Goal: Information Seeking & Learning: Learn about a topic

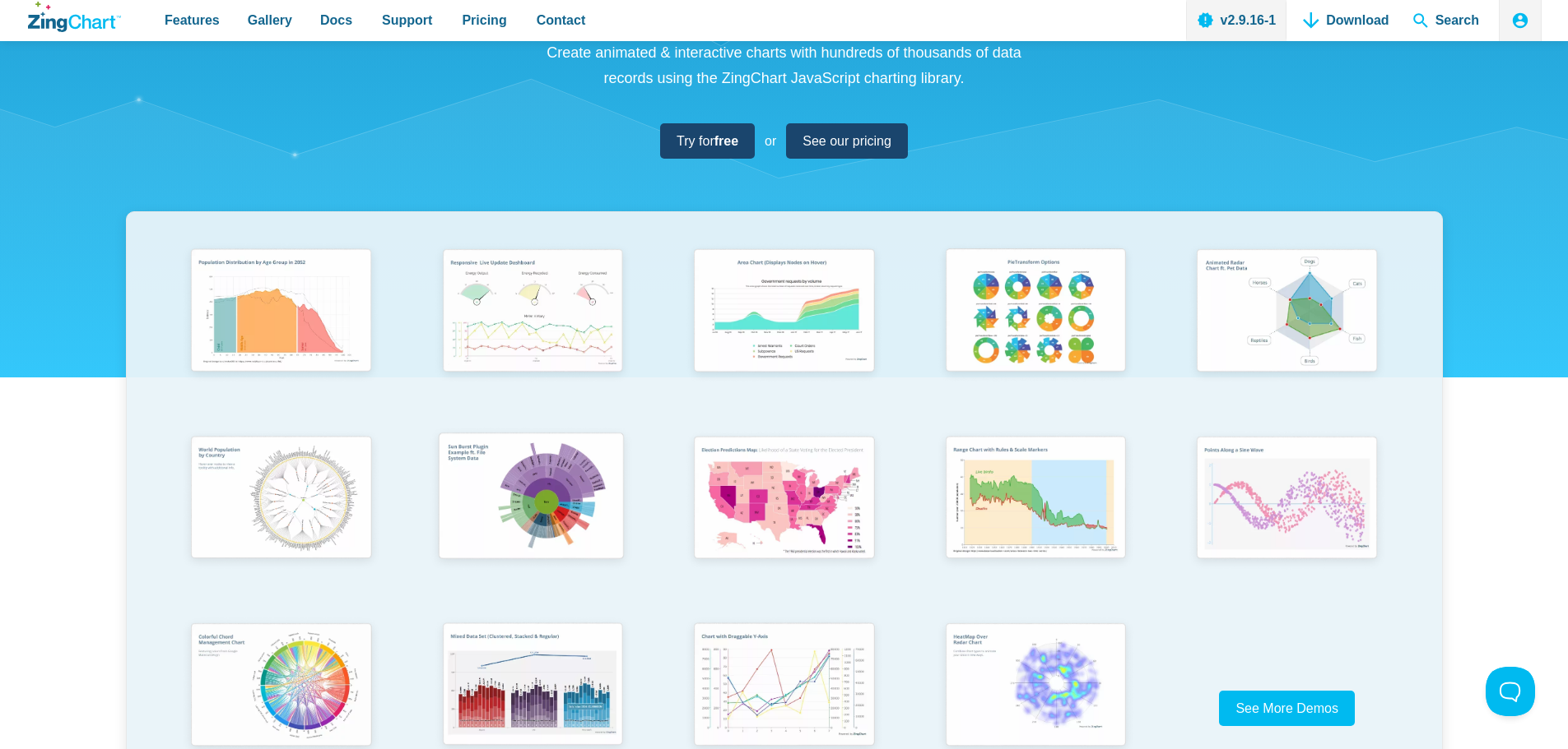
scroll to position [412, 0]
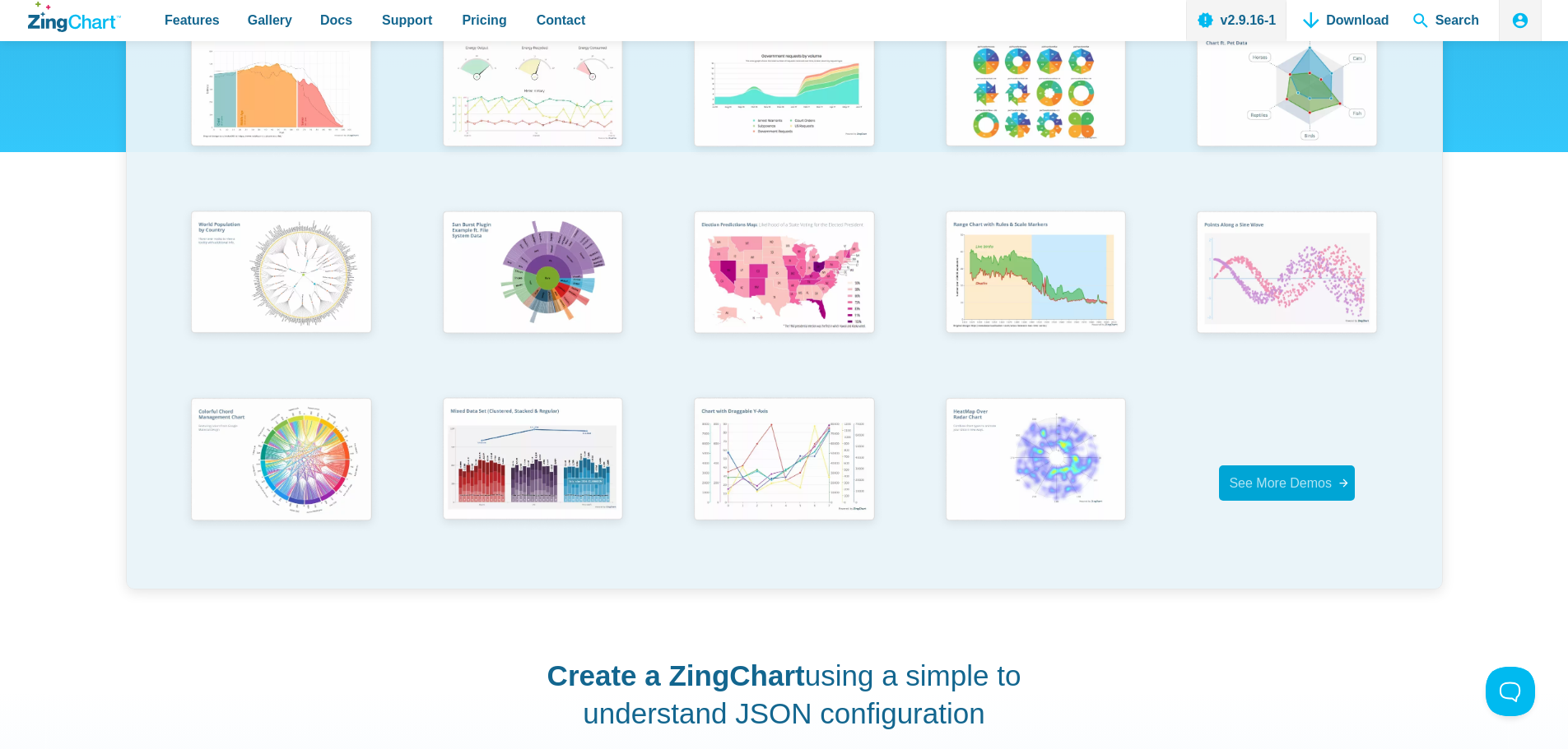
click at [1282, 490] on span "See More Demos" at bounding box center [1281, 484] width 103 height 14
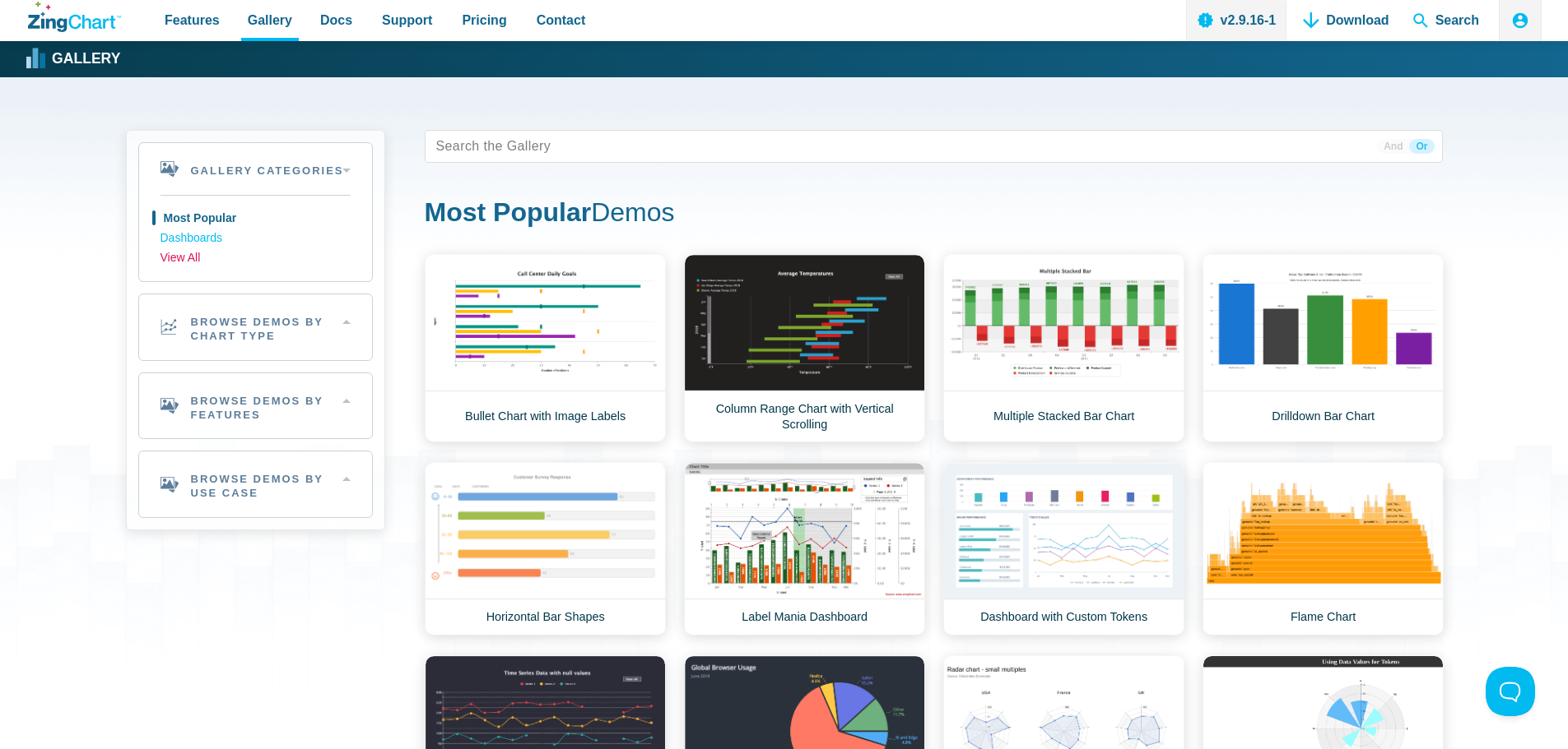
click at [195, 262] on link "View All" at bounding box center [256, 259] width 191 height 20
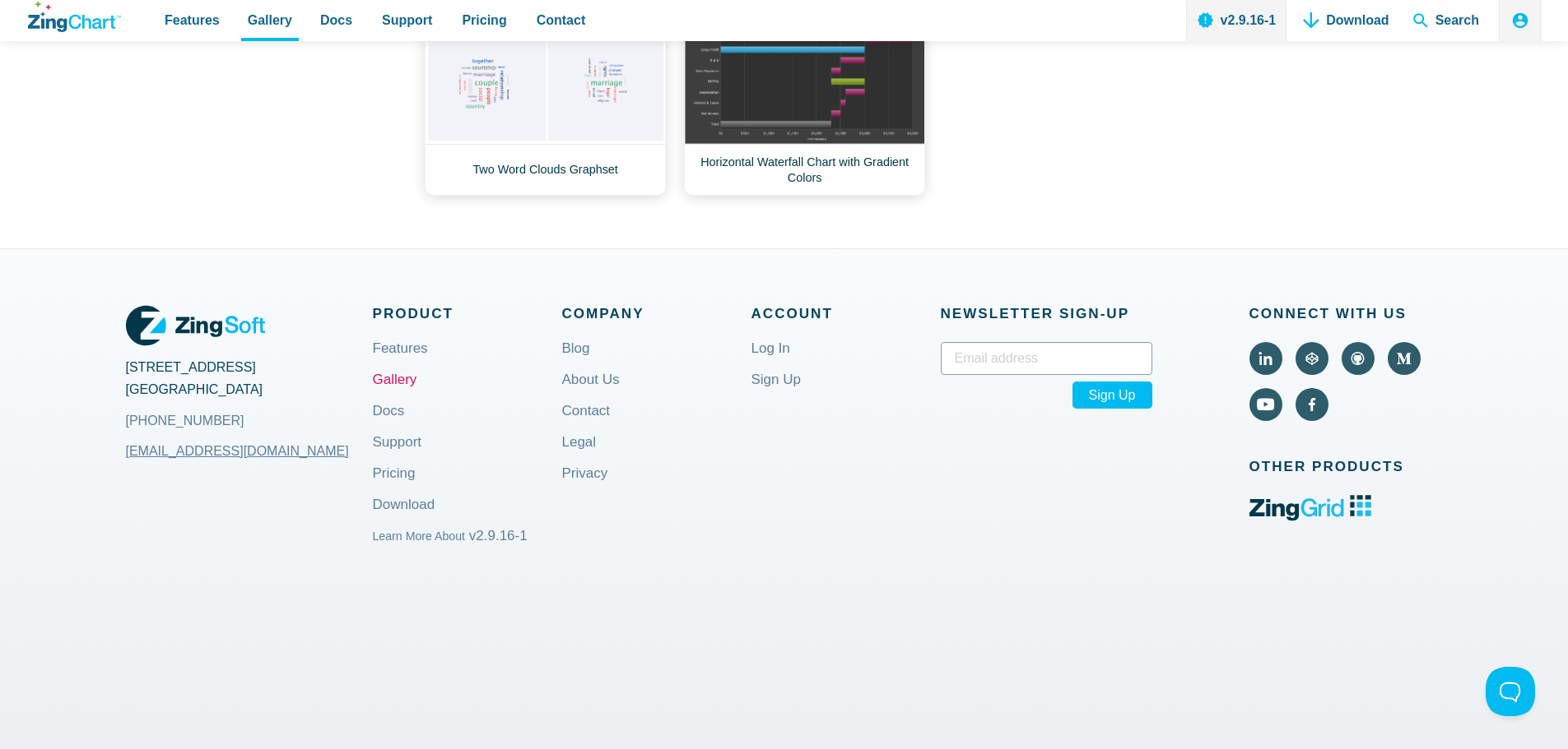
scroll to position [18019, 0]
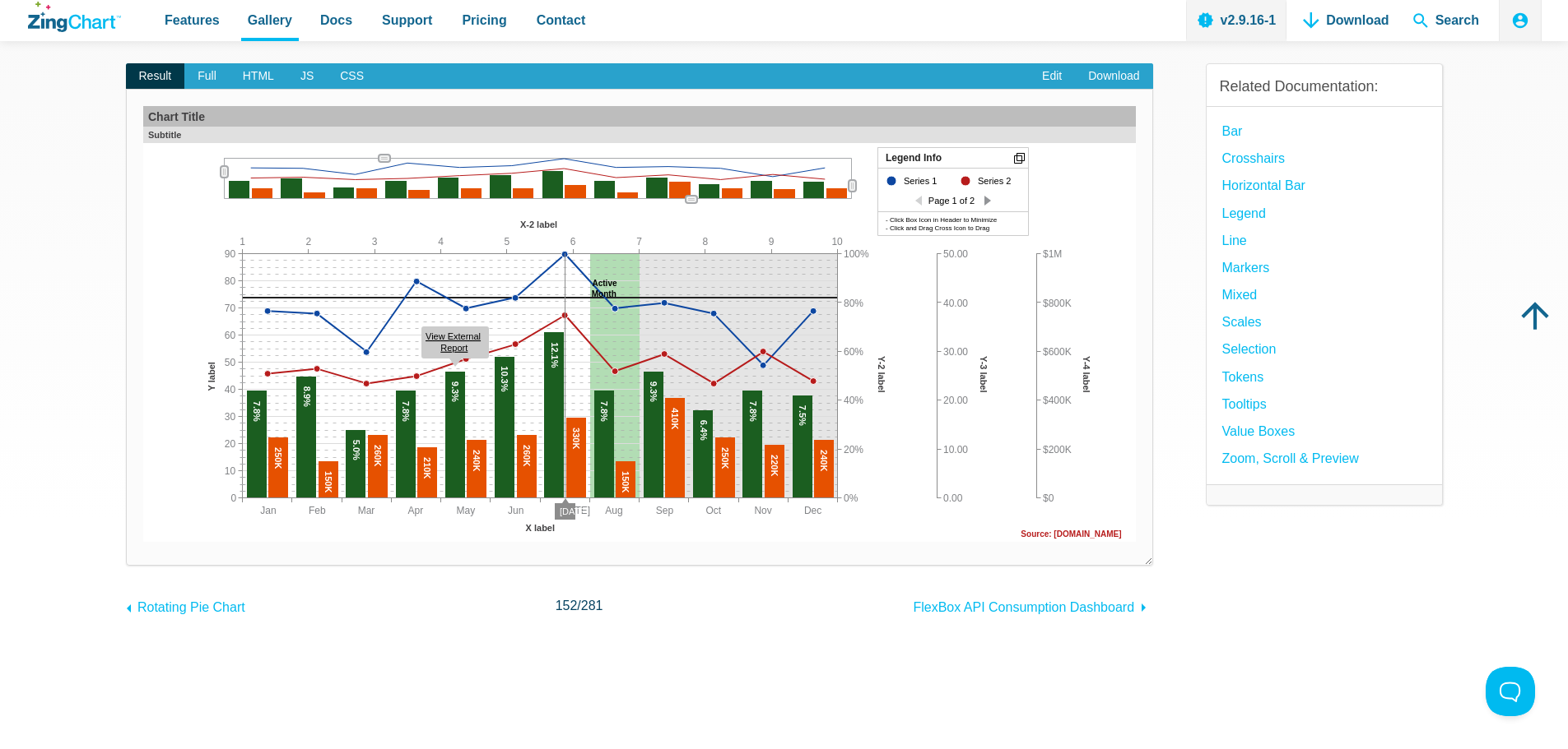
scroll to position [165, 0]
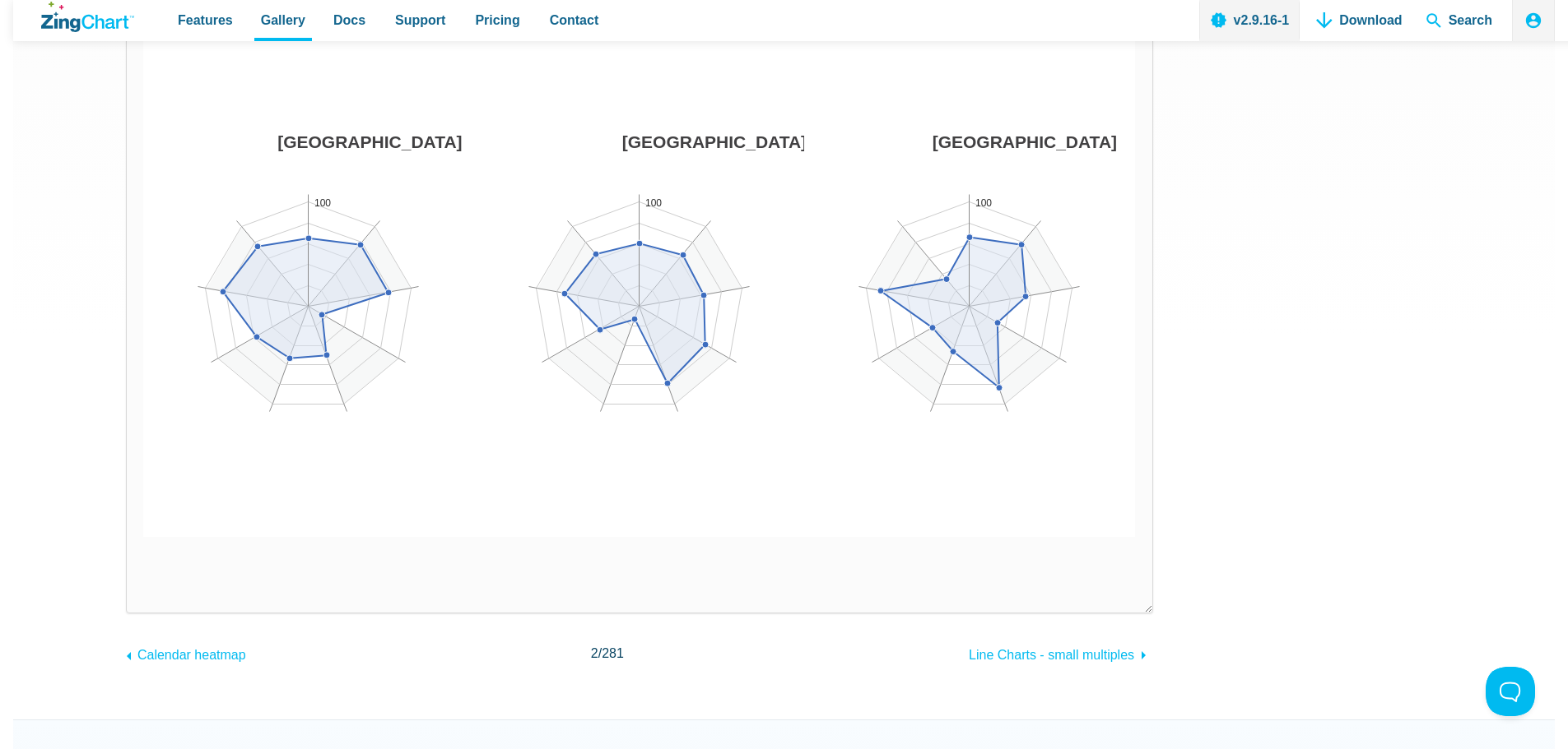
scroll to position [658, 0]
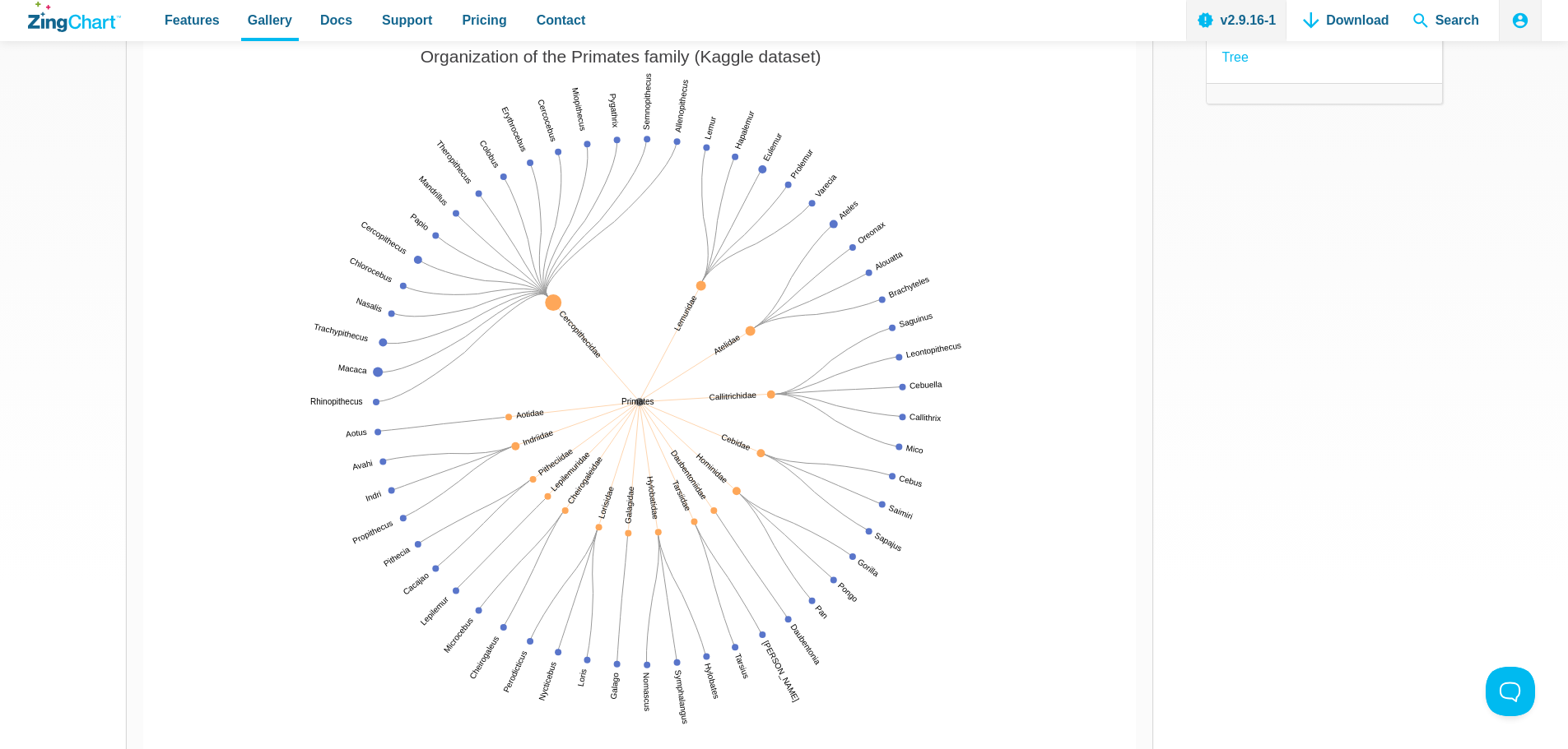
scroll to position [247, 0]
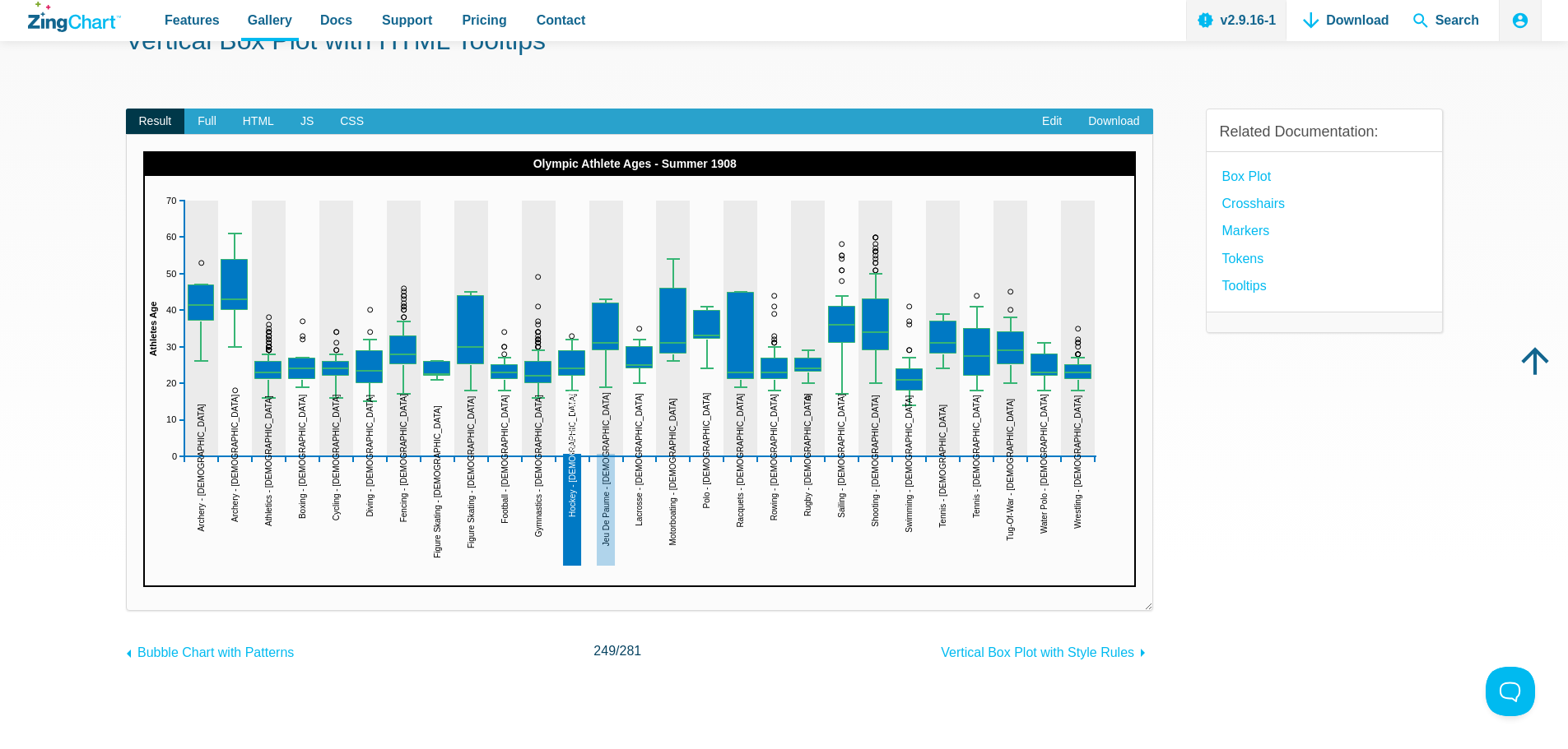
scroll to position [82, 0]
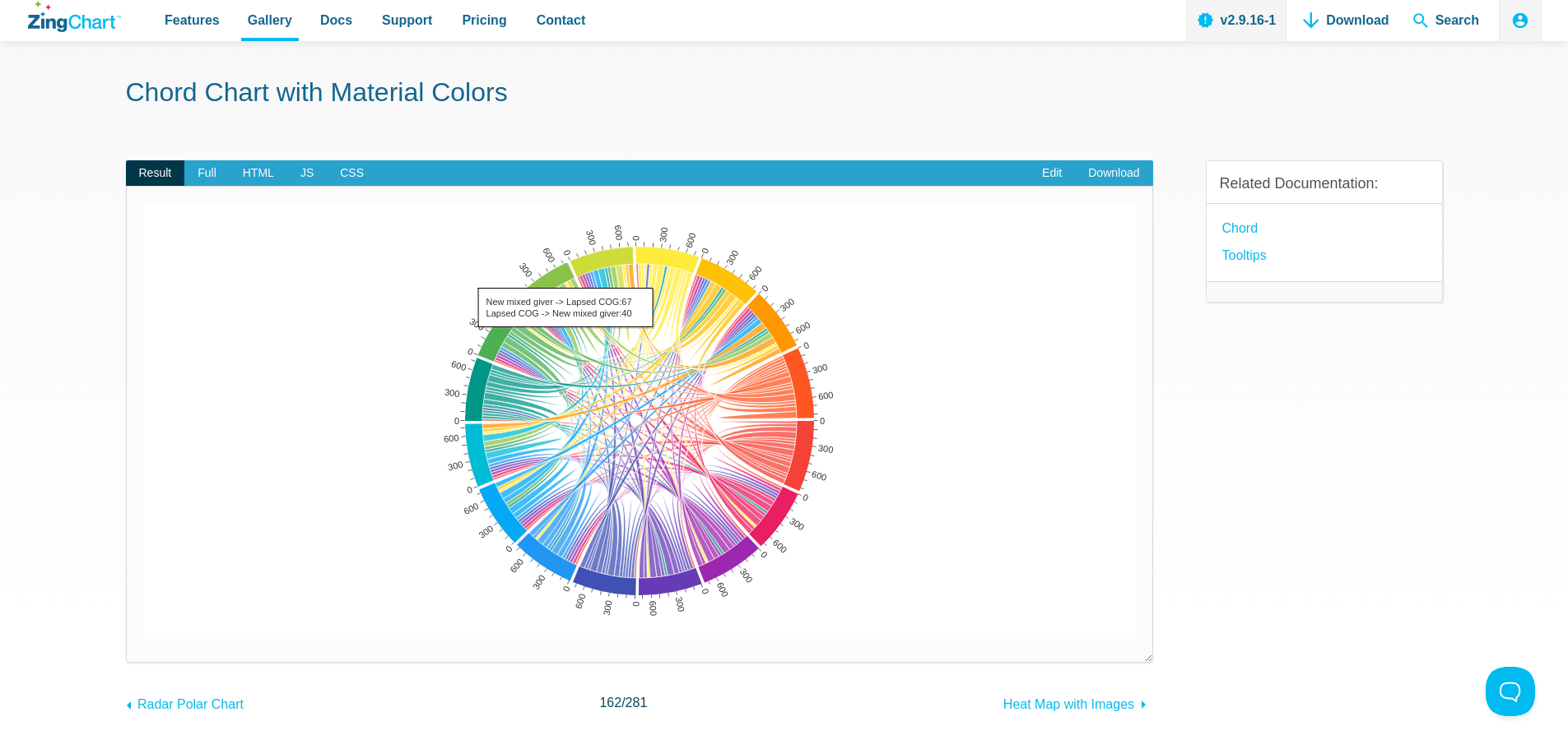
scroll to position [82, 0]
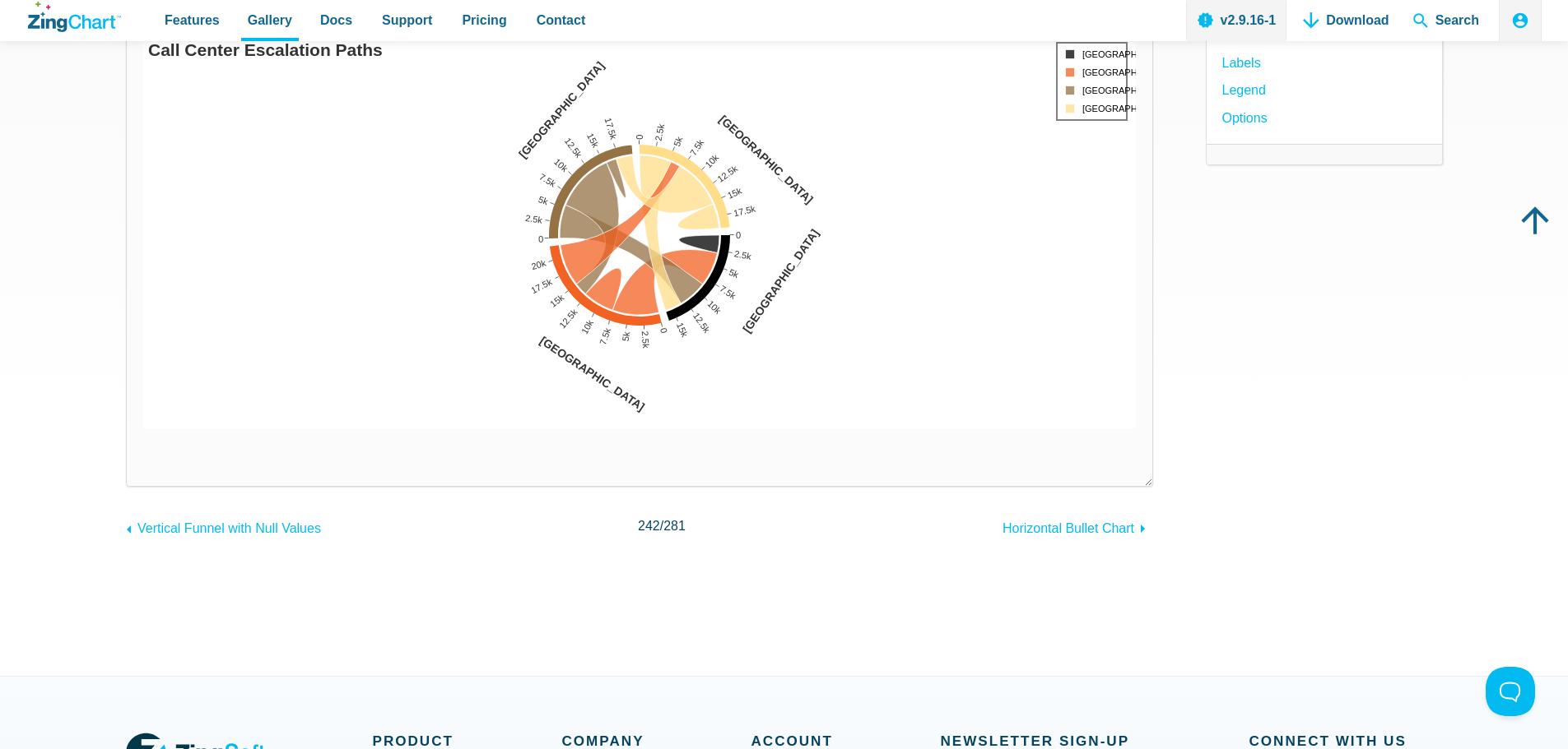
scroll to position [82, 0]
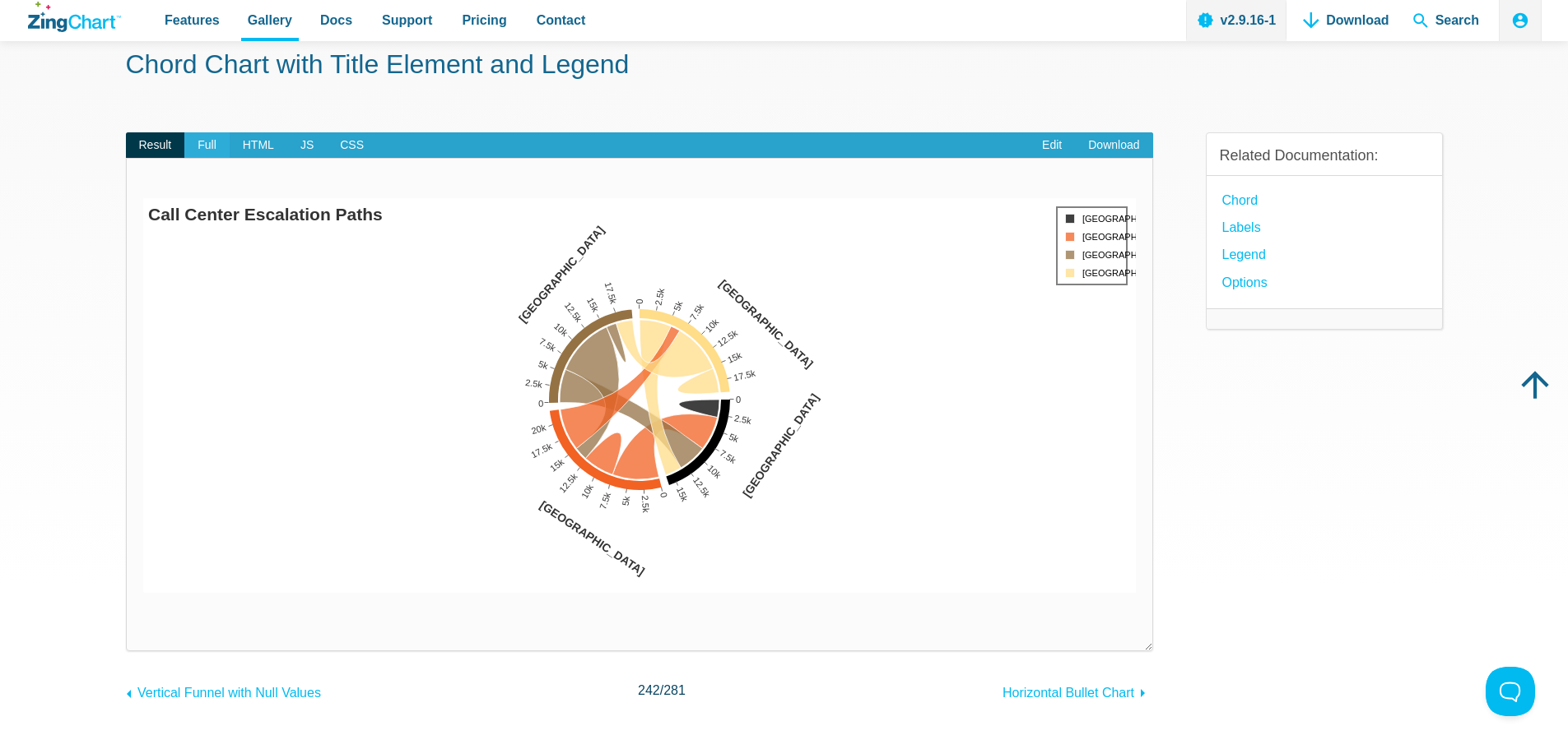
click at [201, 141] on span "Full" at bounding box center [207, 145] width 45 height 27
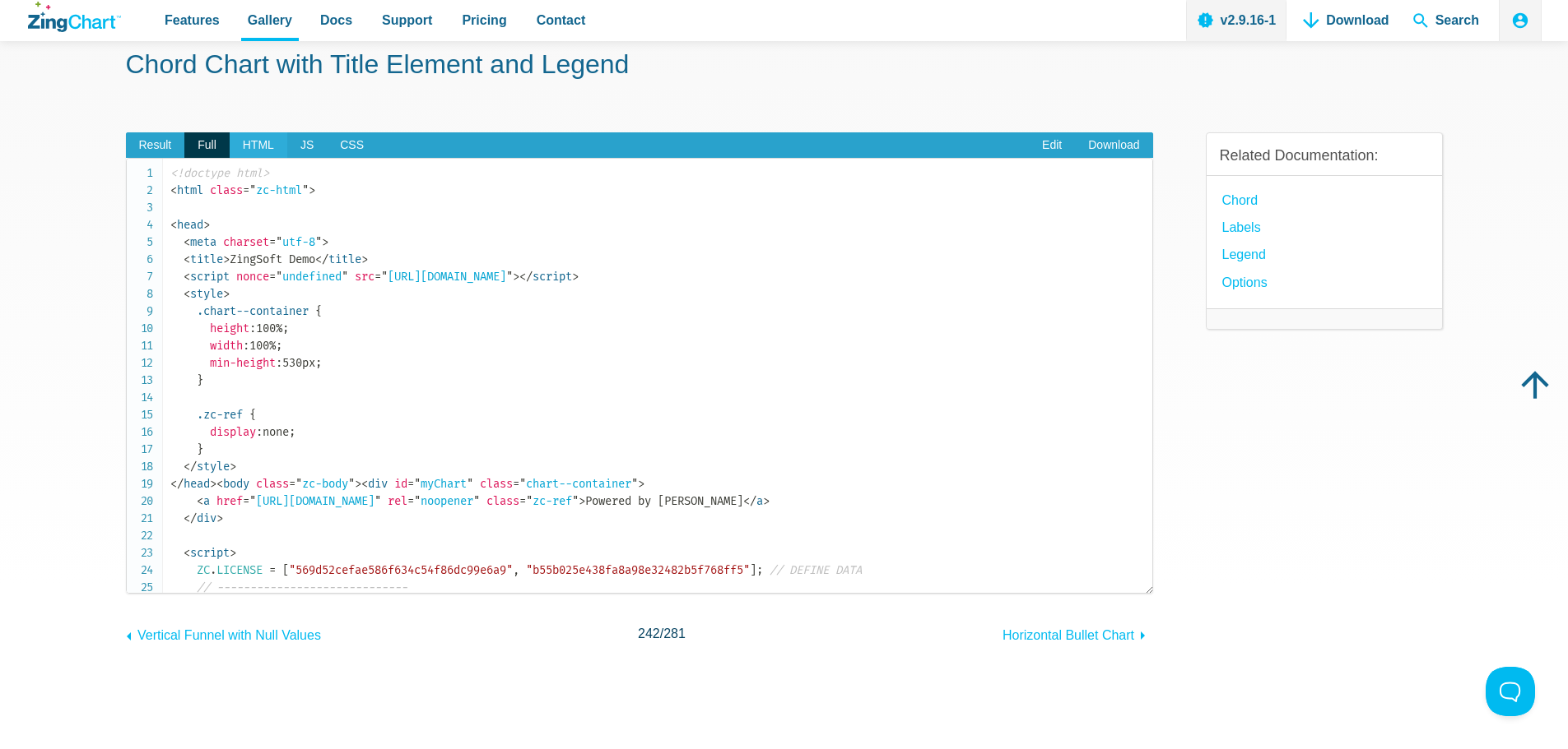
click at [258, 146] on span "HTML" at bounding box center [259, 145] width 57 height 27
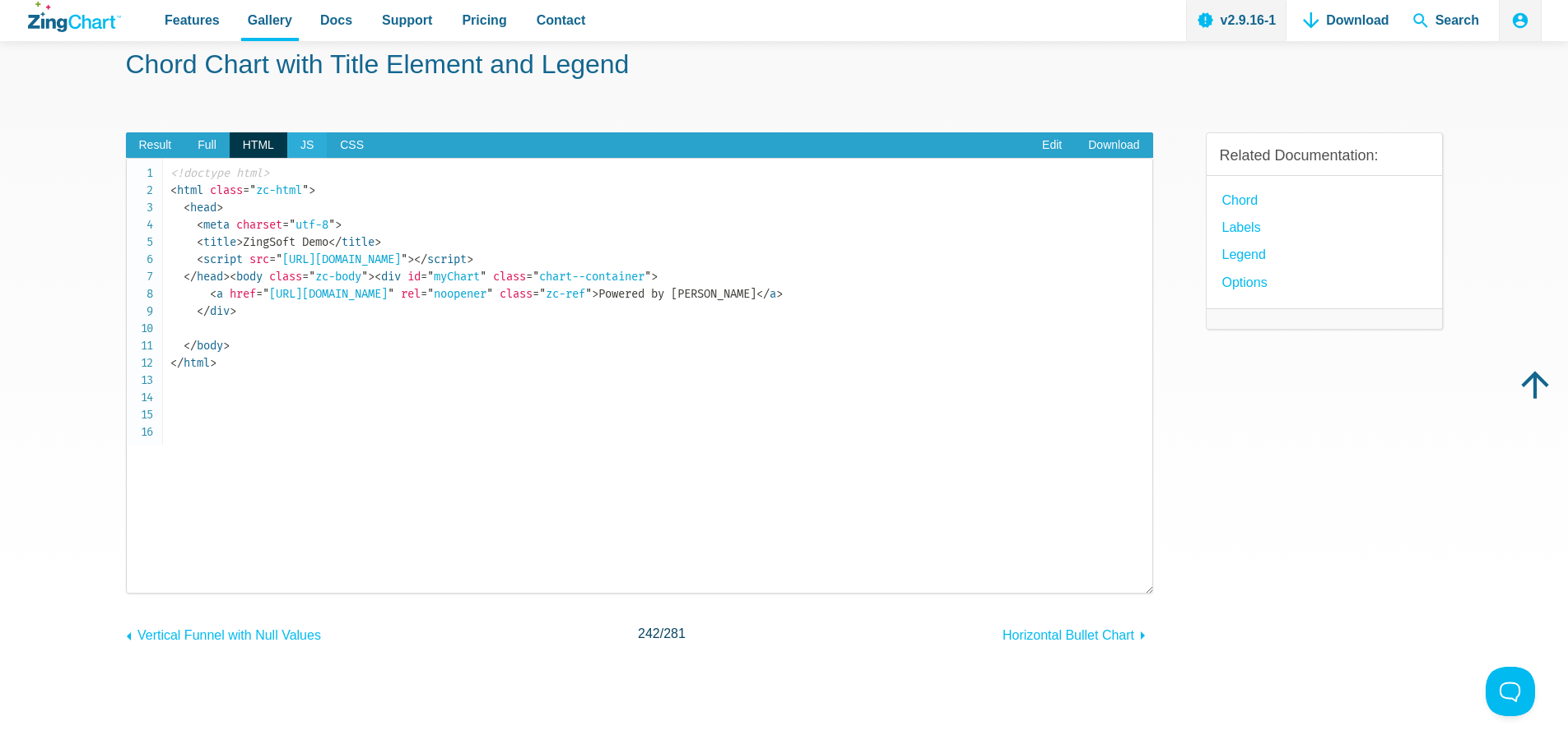
click at [303, 146] on span "JS" at bounding box center [307, 145] width 39 height 27
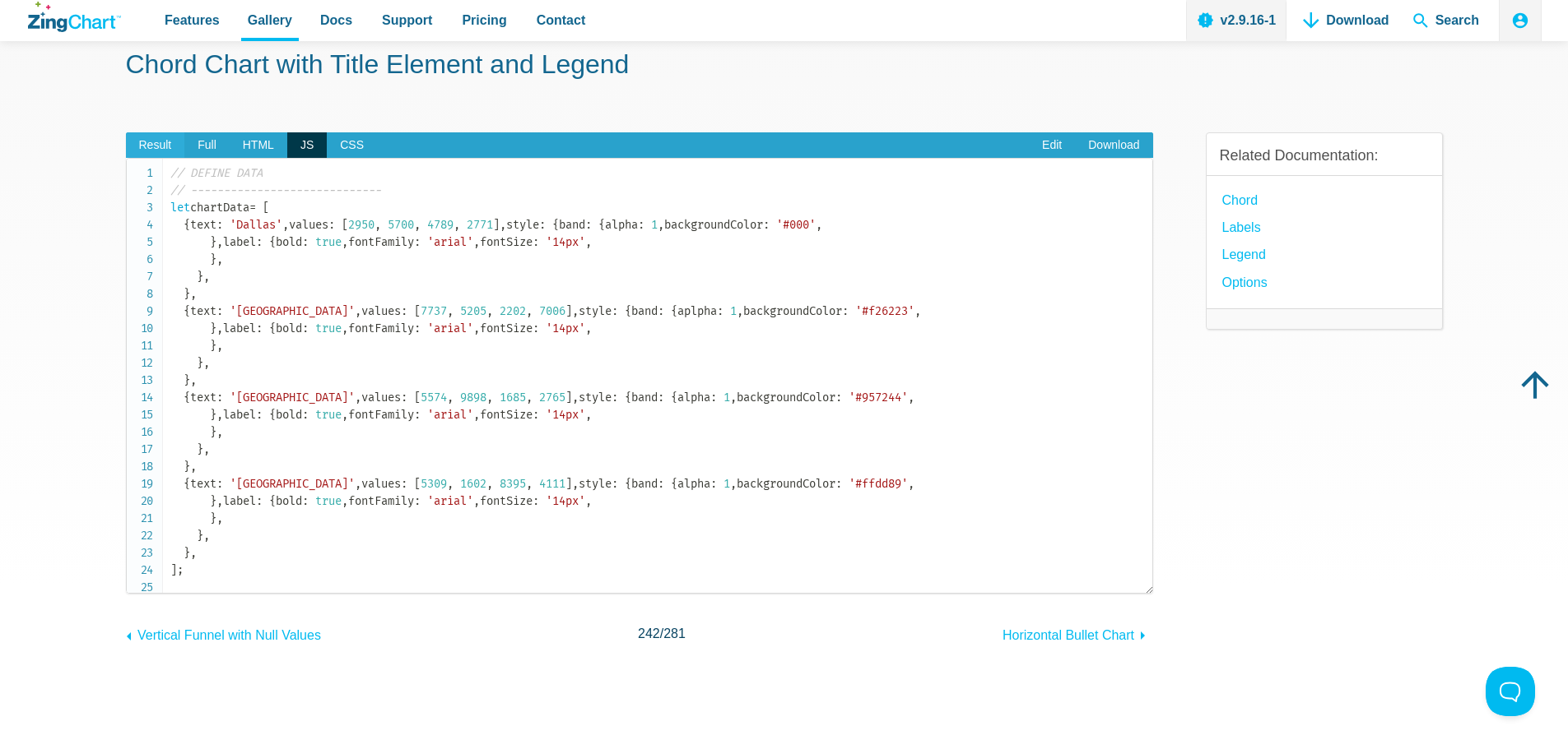
click at [148, 144] on span "Result" at bounding box center [156, 145] width 59 height 27
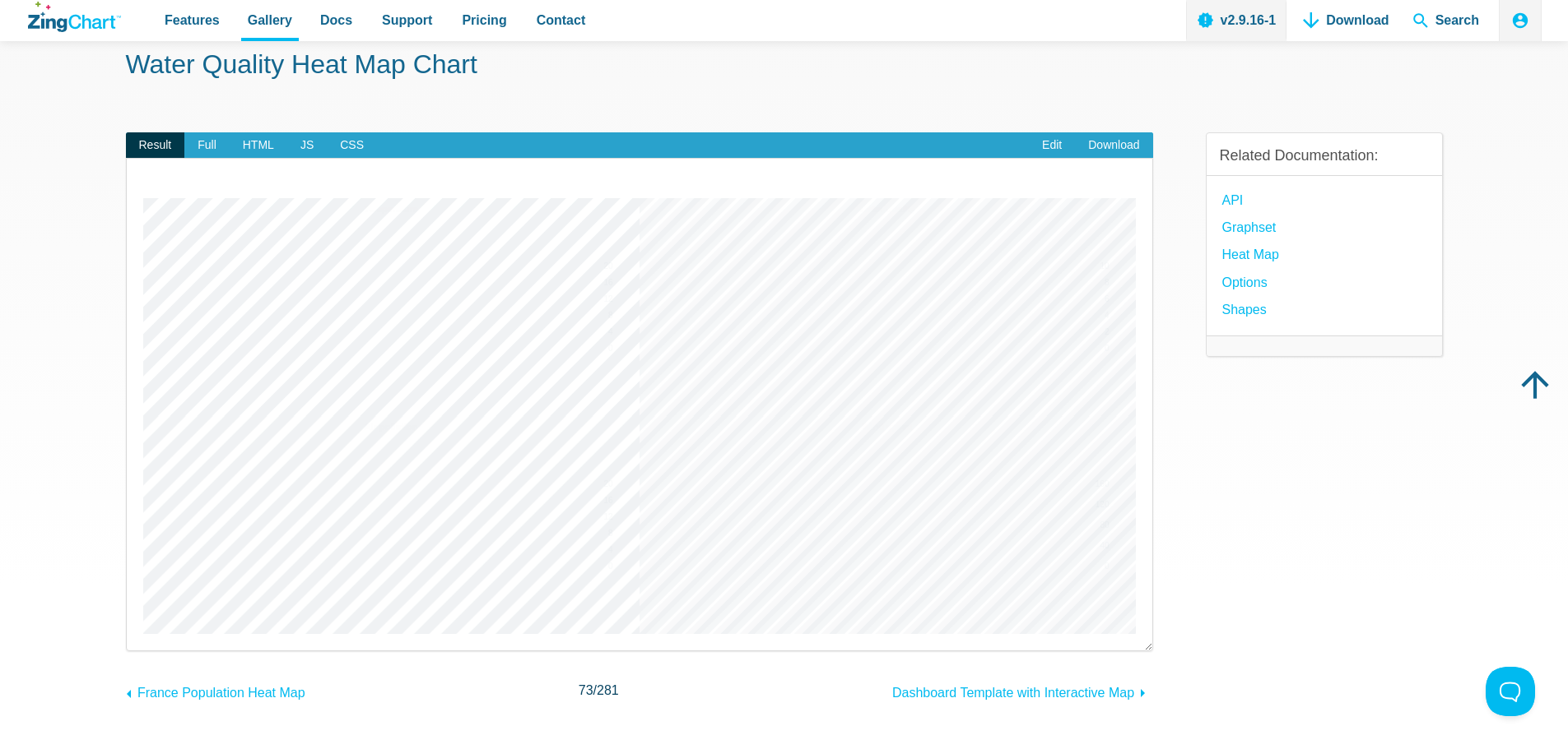
scroll to position [165, 0]
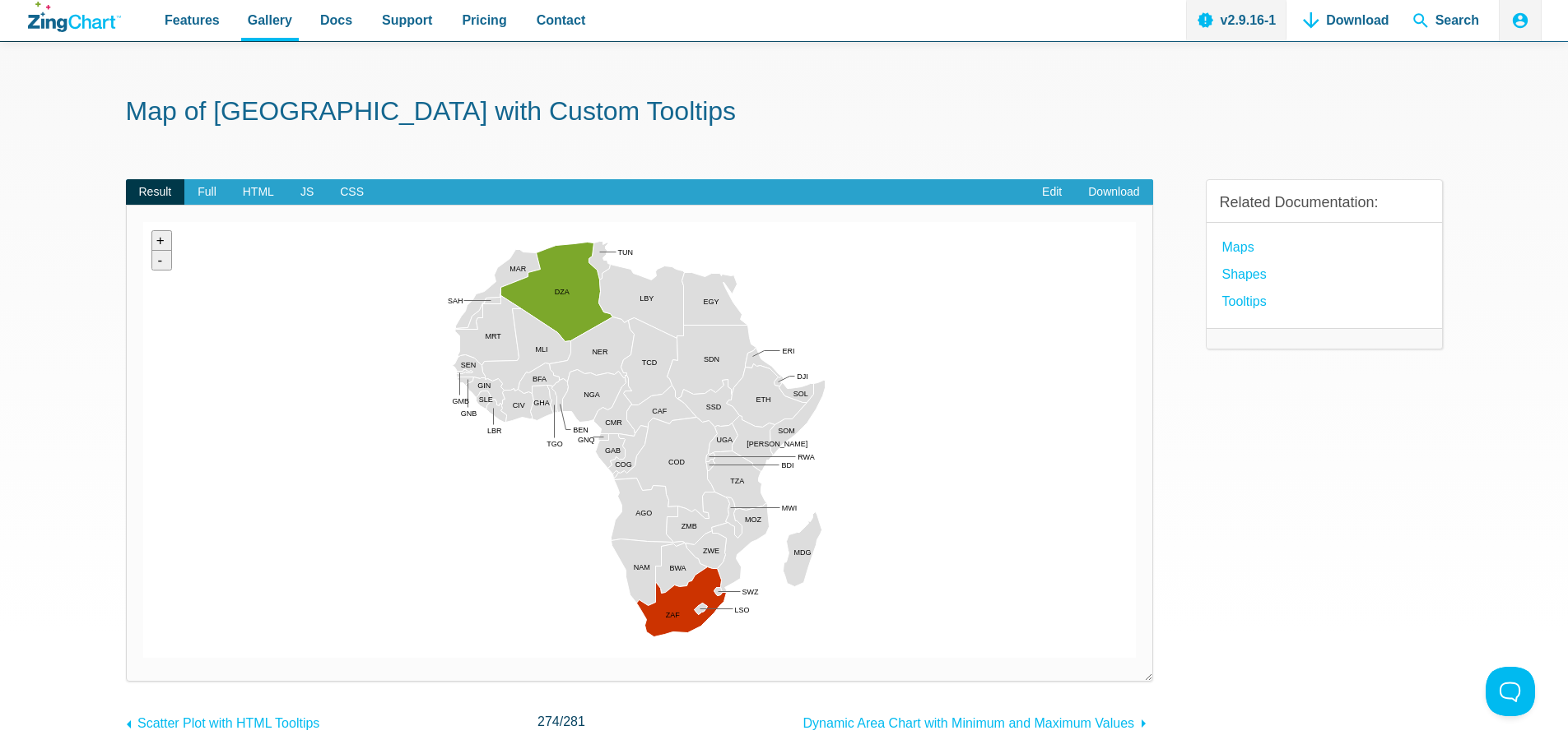
scroll to position [118, 0]
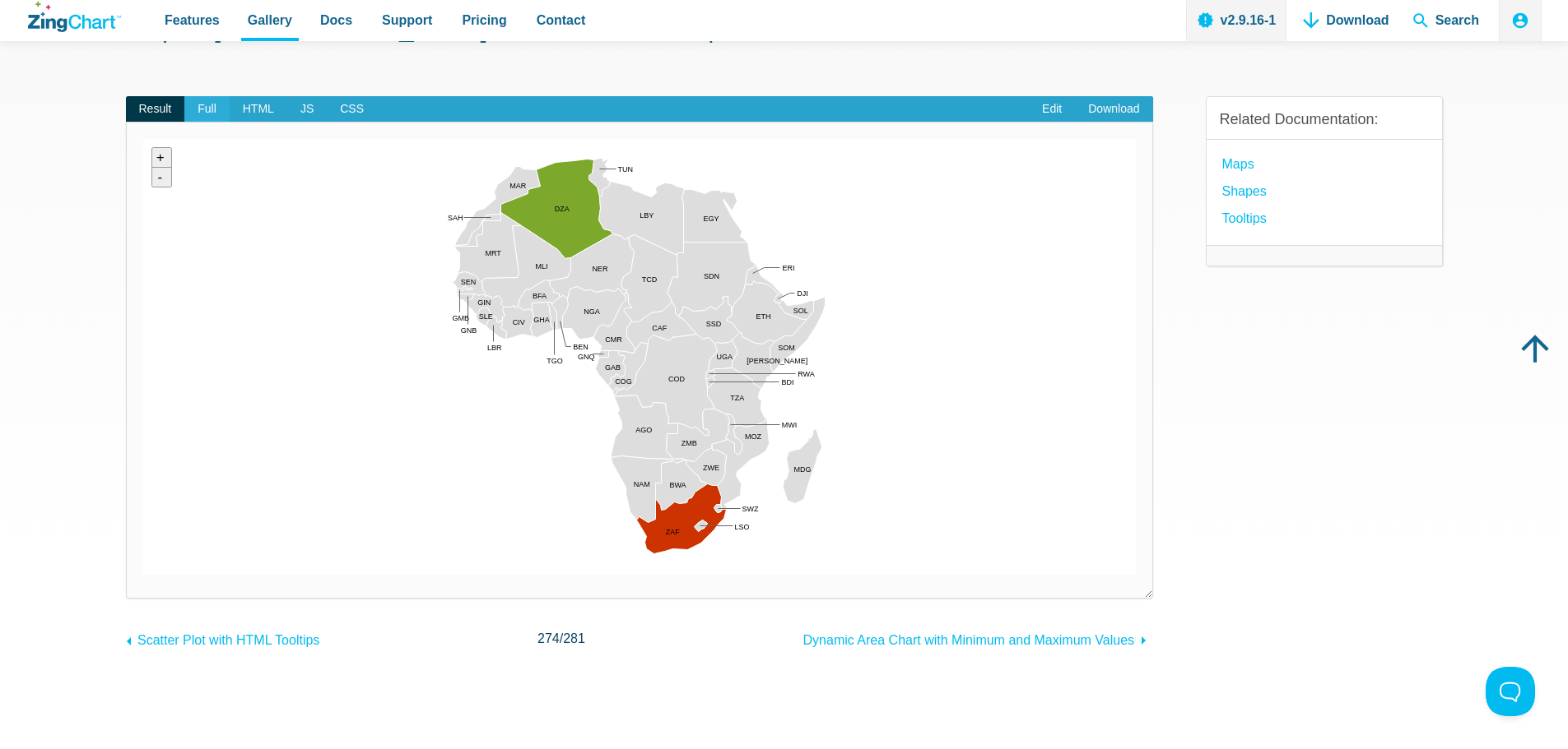
click at [201, 103] on span "Full" at bounding box center [207, 110] width 45 height 27
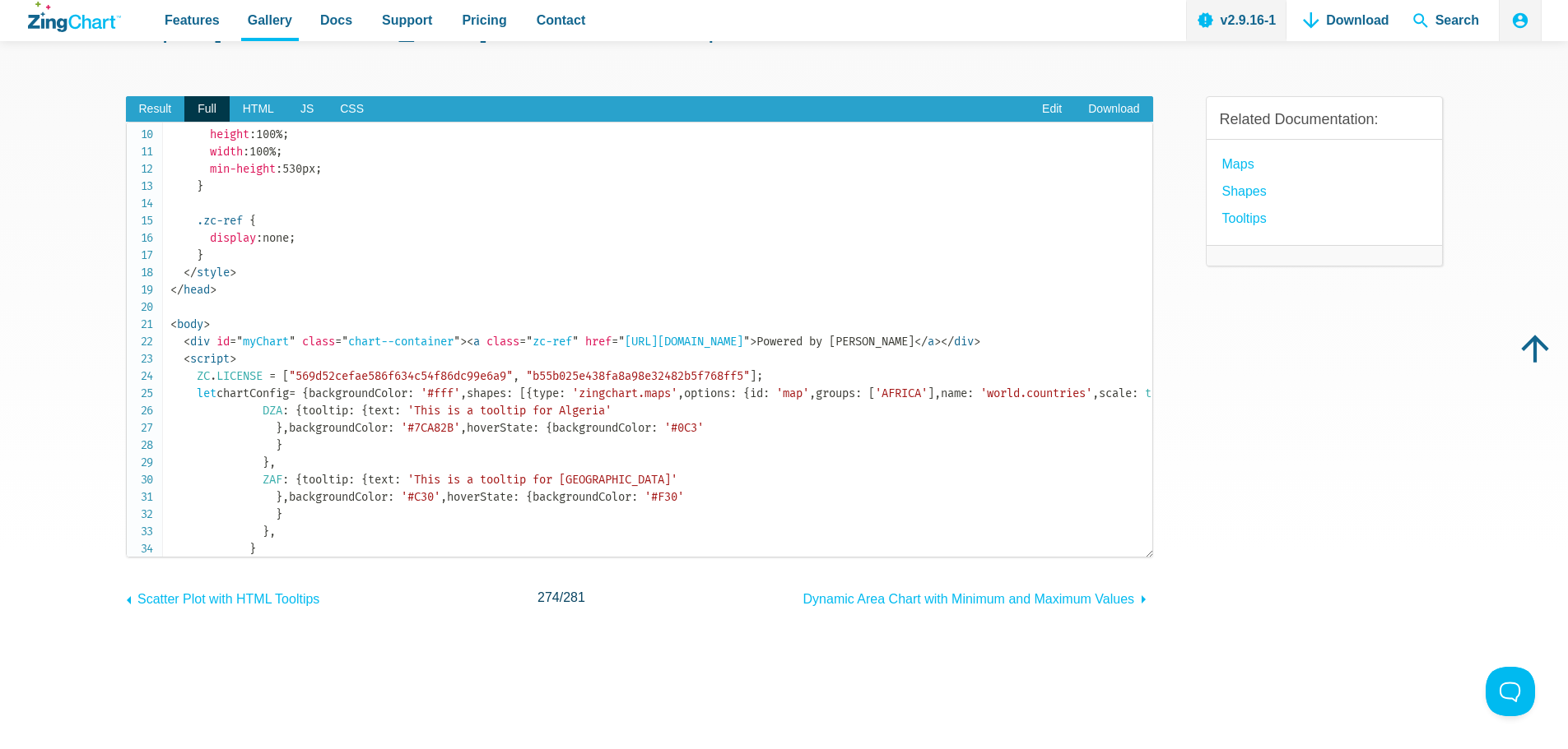
scroll to position [0, 0]
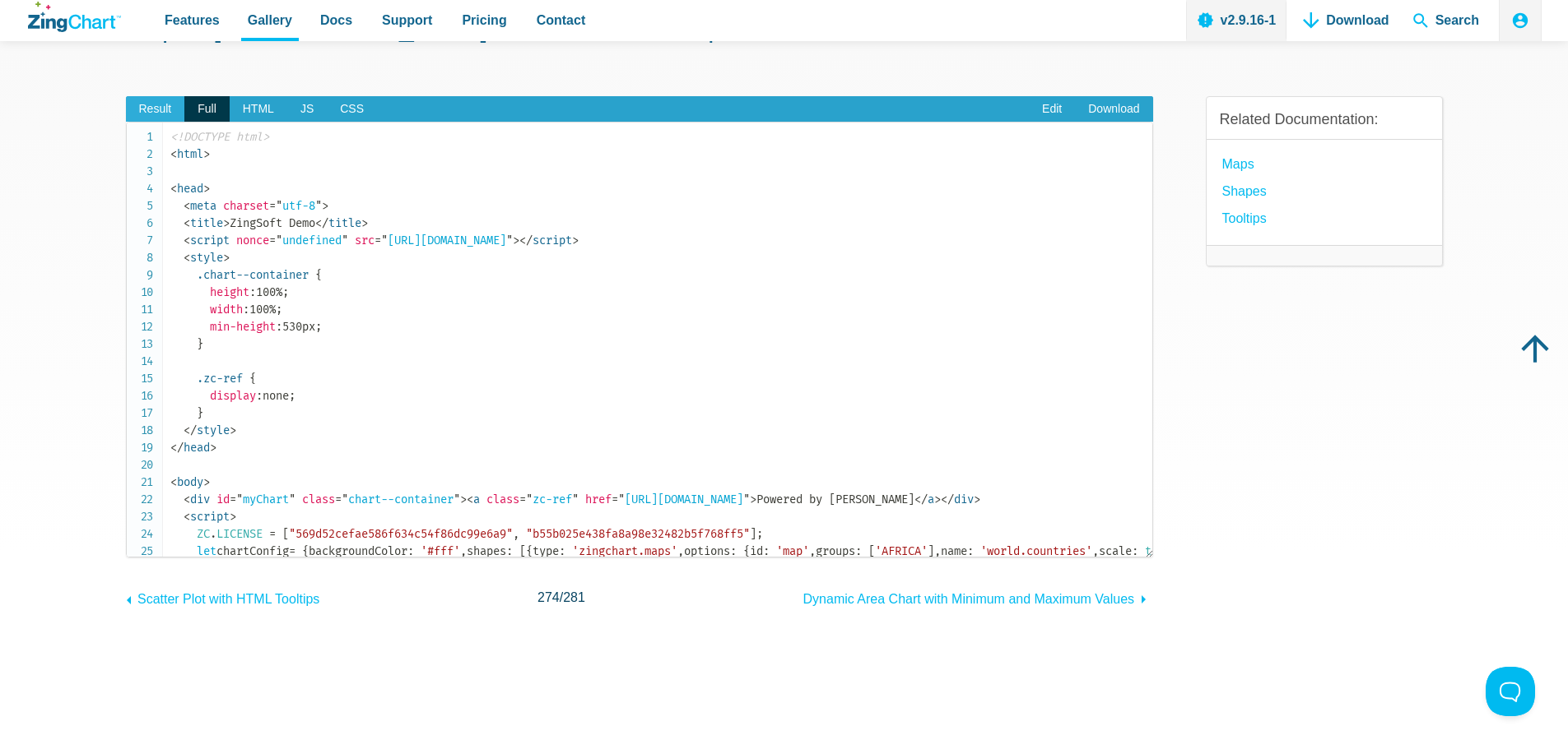
click at [166, 114] on span "Result" at bounding box center [156, 110] width 59 height 27
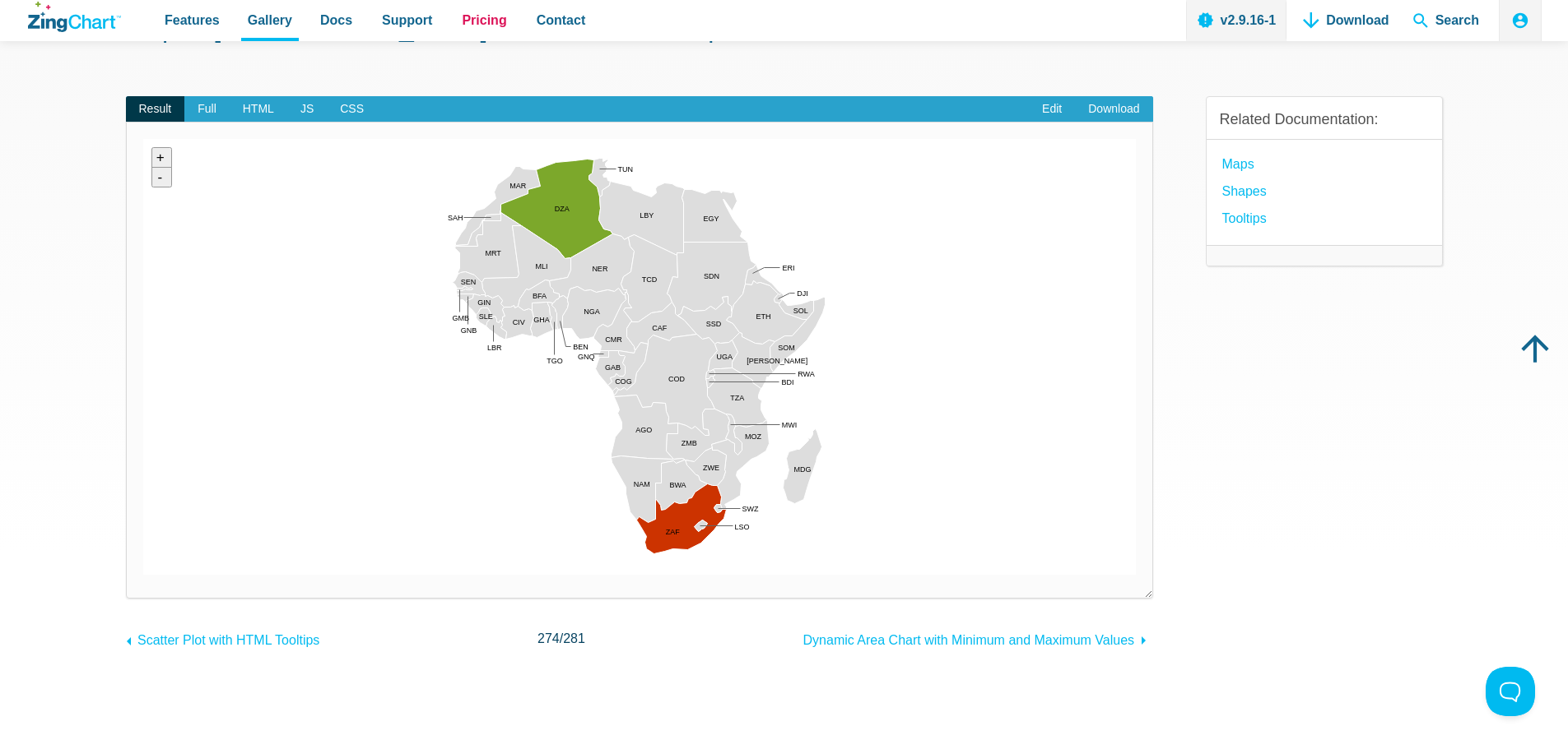
click at [462, 31] on span "Pricing" at bounding box center [484, 20] width 44 height 23
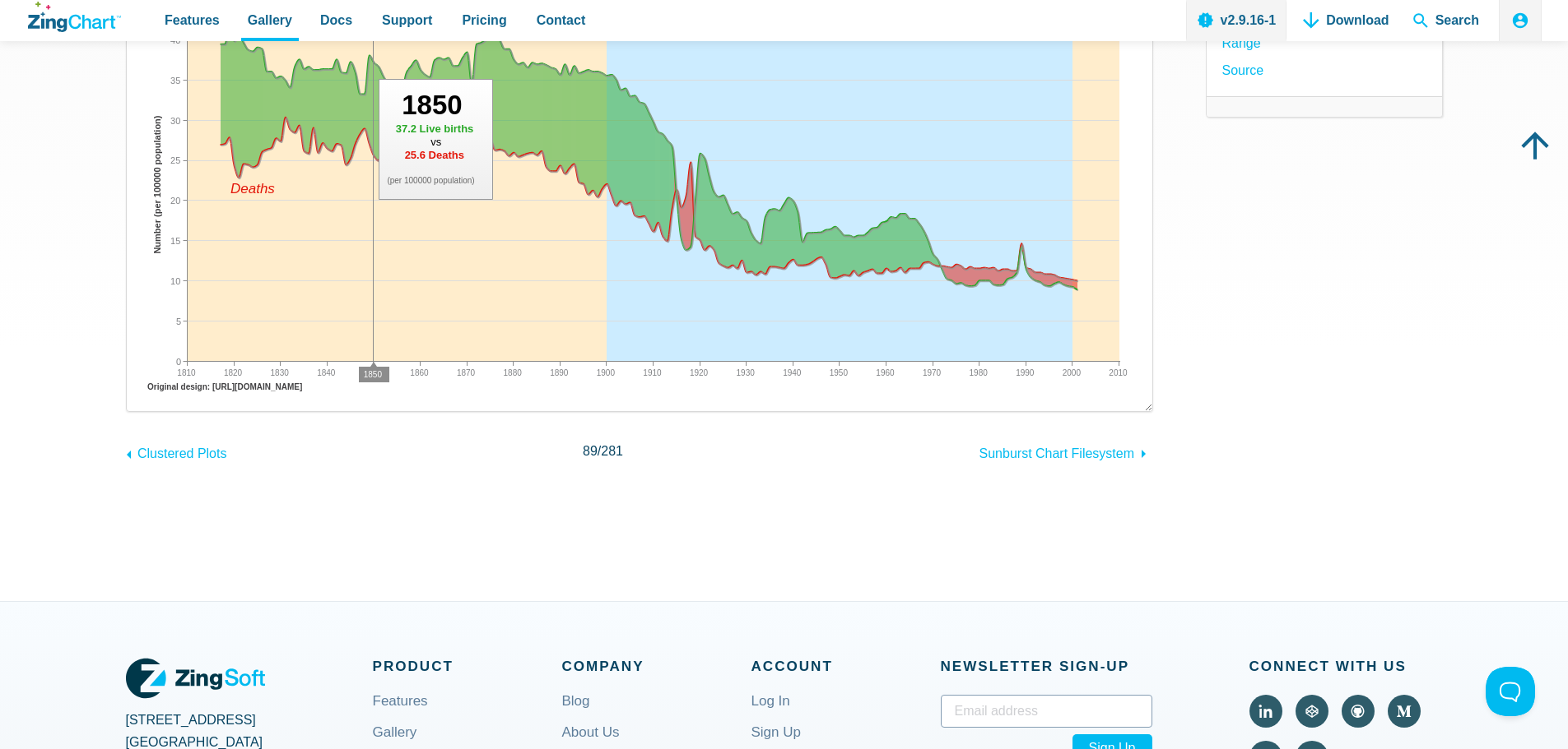
scroll to position [329, 0]
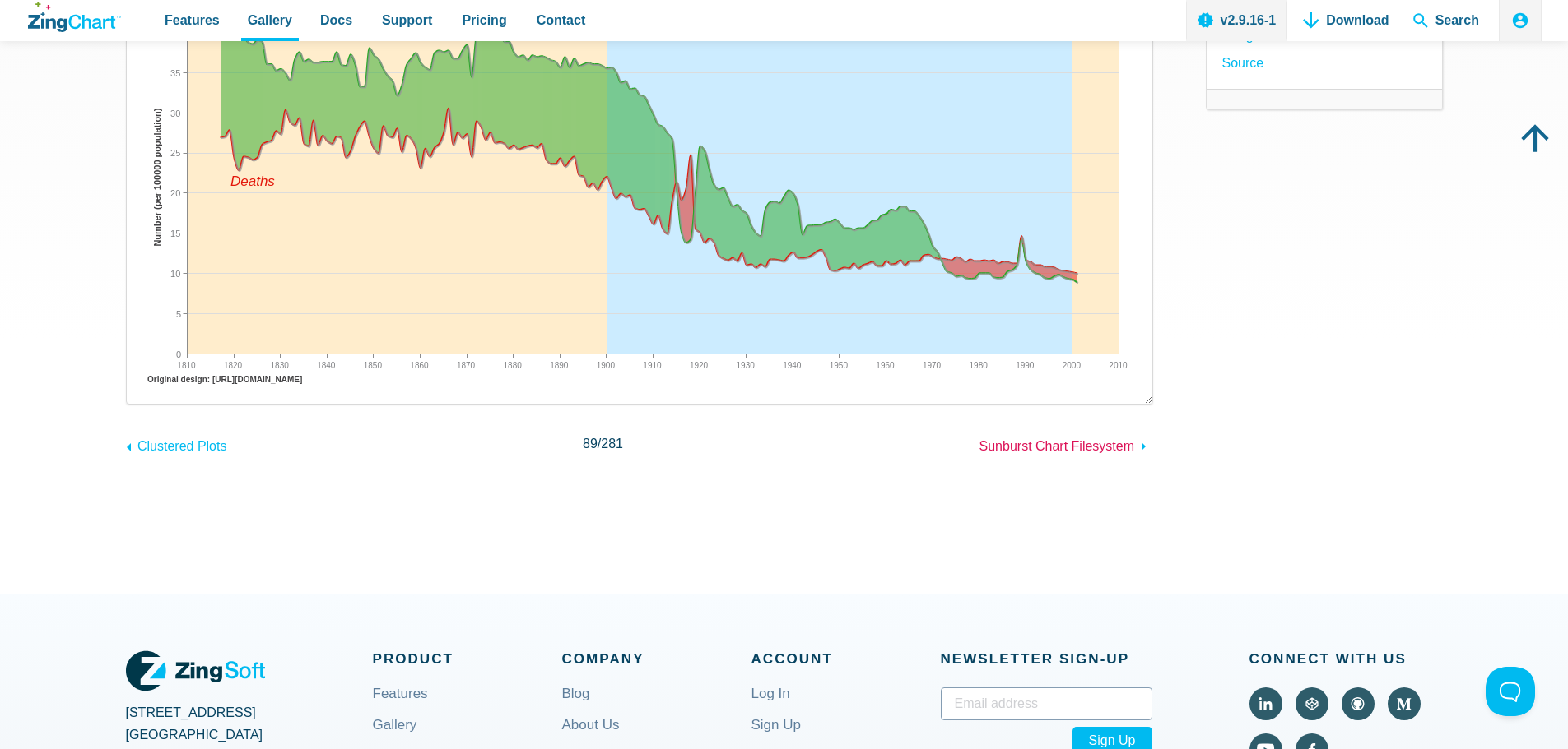
click at [1061, 443] on span "Sunburst Chart Filesystem" at bounding box center [1058, 446] width 156 height 14
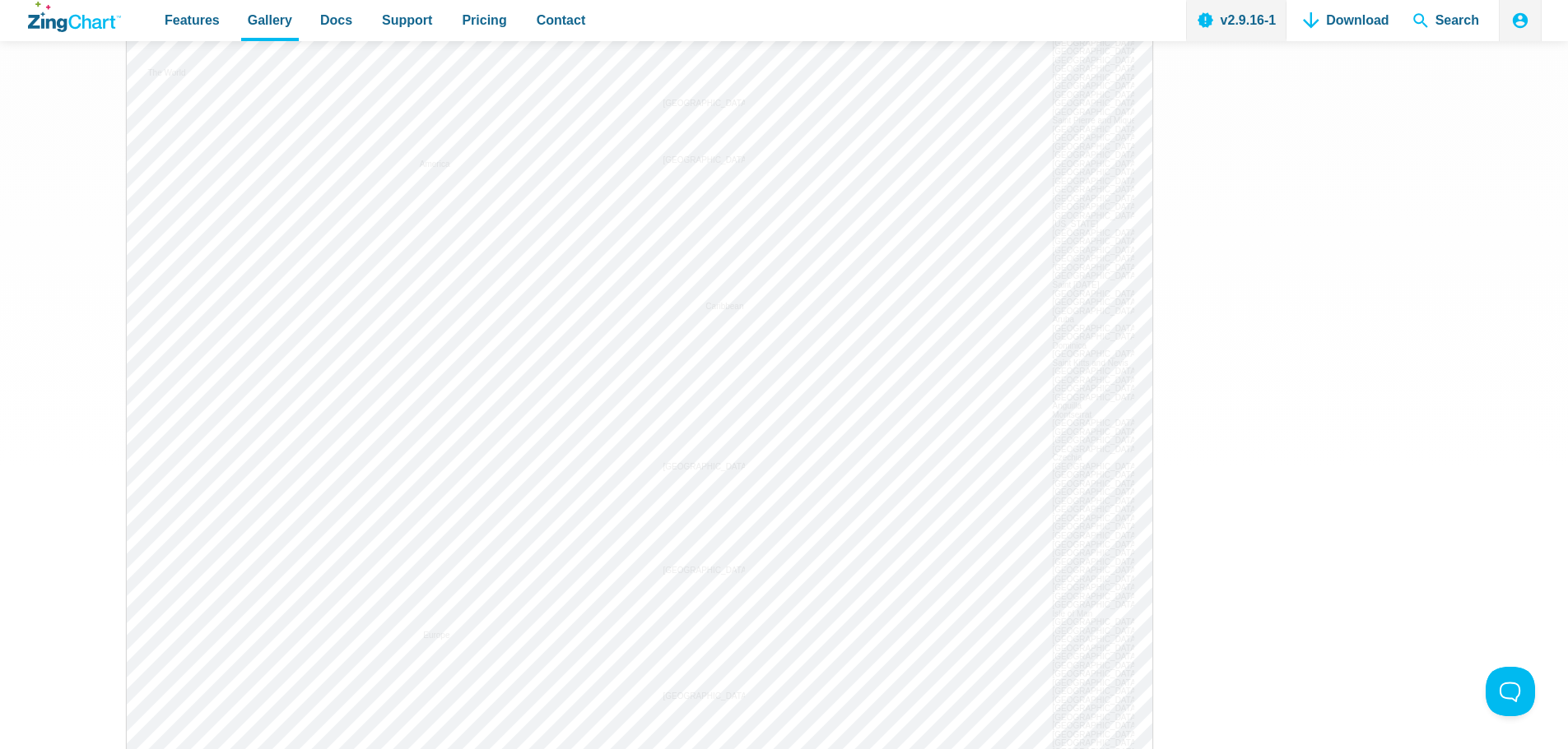
scroll to position [1234, 0]
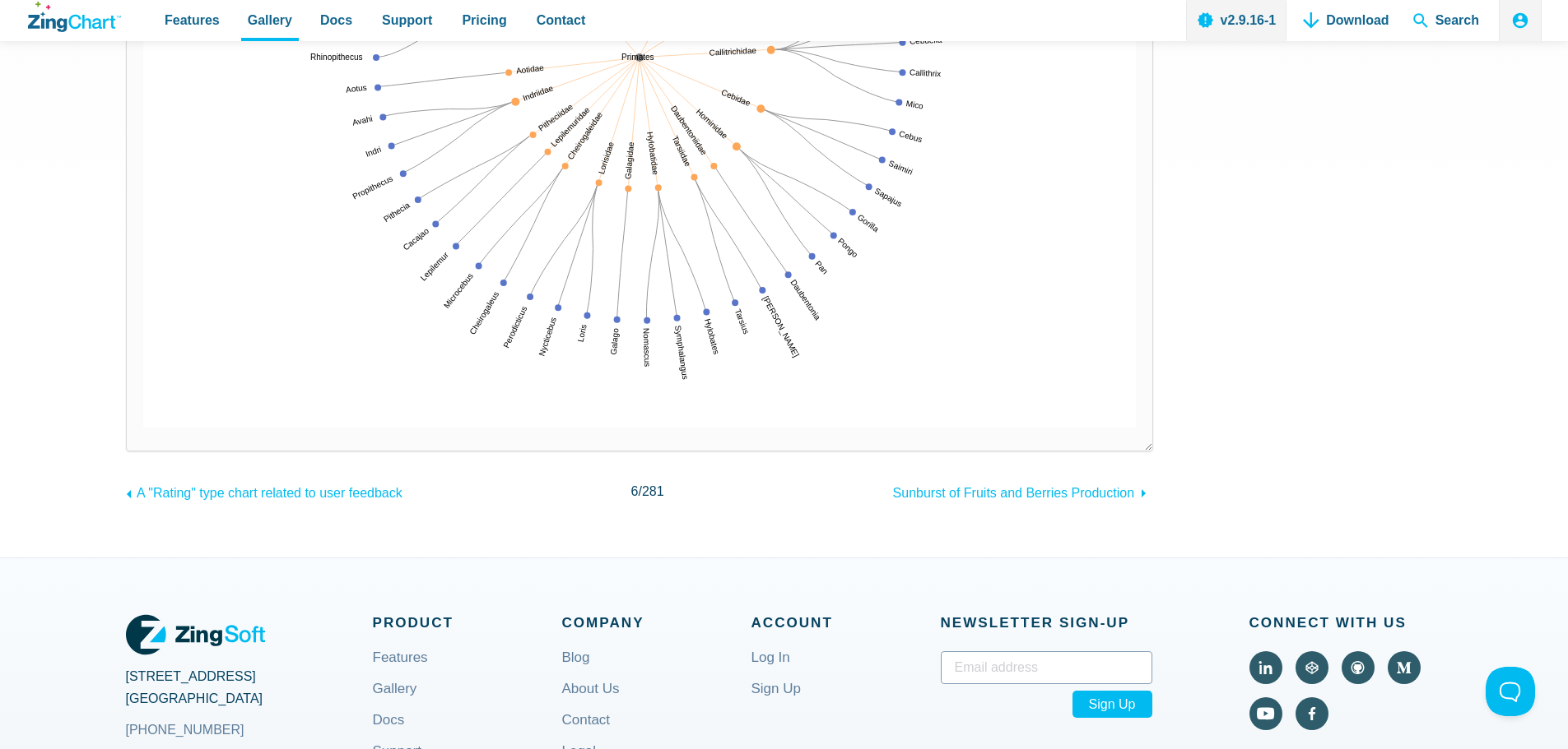
scroll to position [576, 0]
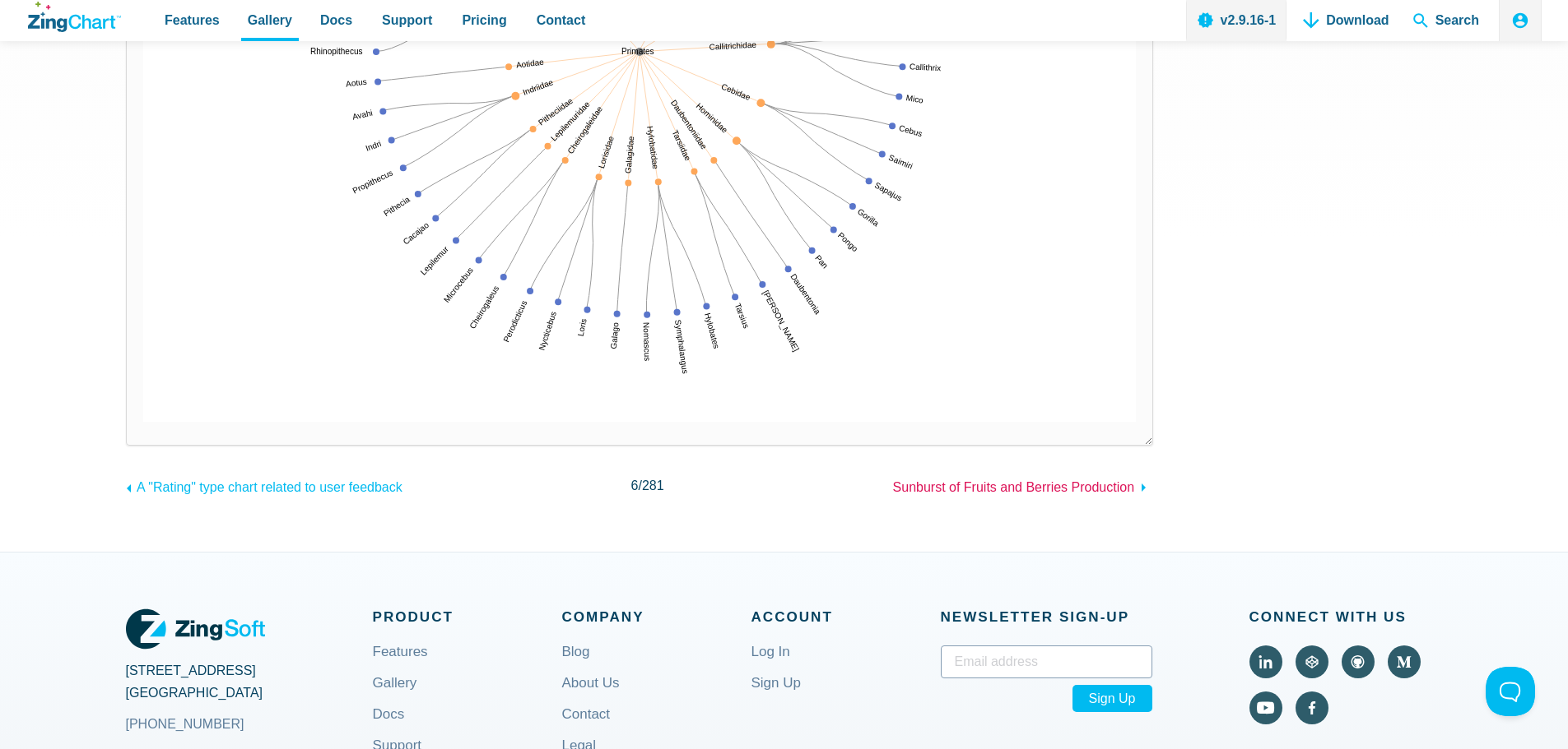
click at [1030, 492] on span "Sunburst of Fruits and Berries Production" at bounding box center [1014, 487] width 241 height 14
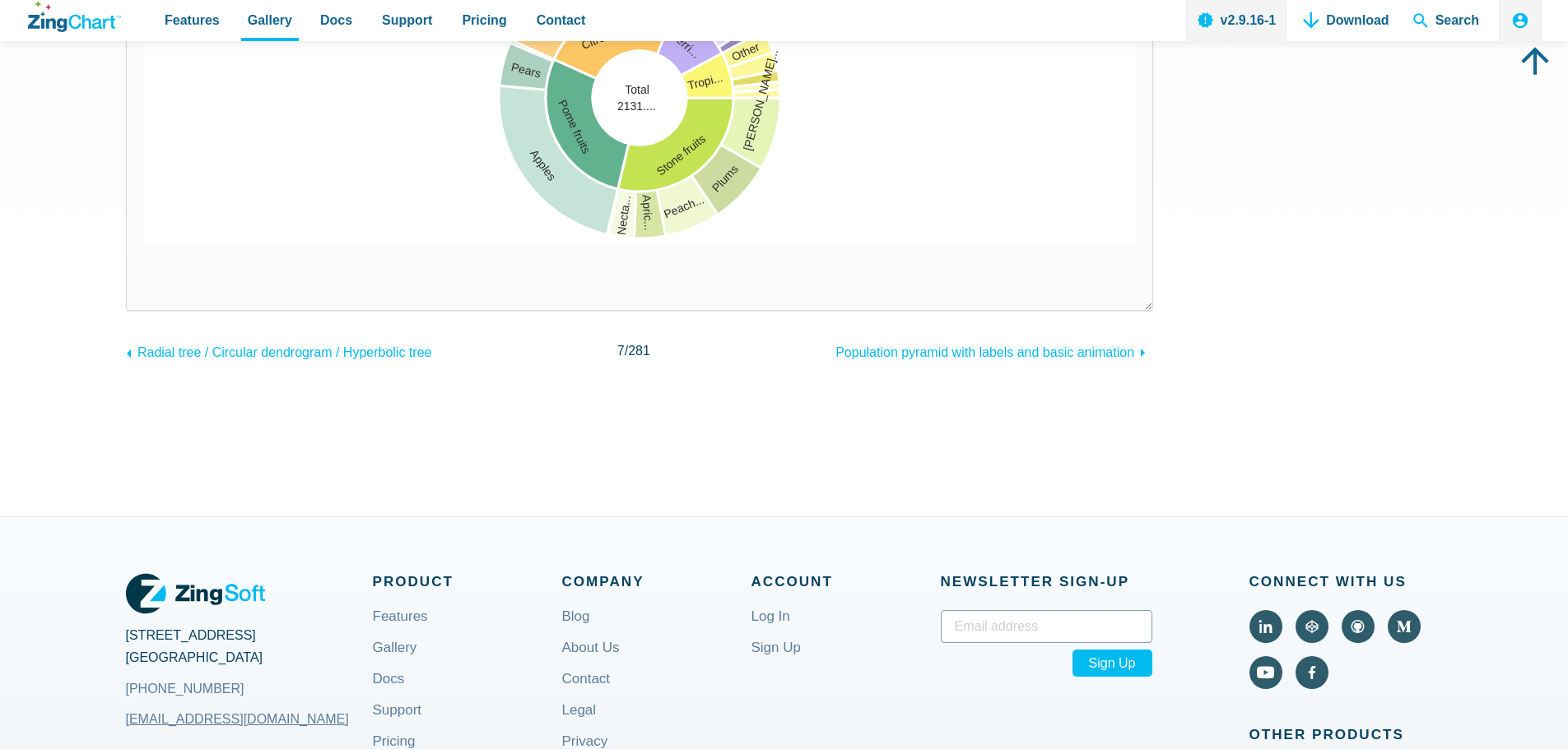
scroll to position [412, 0]
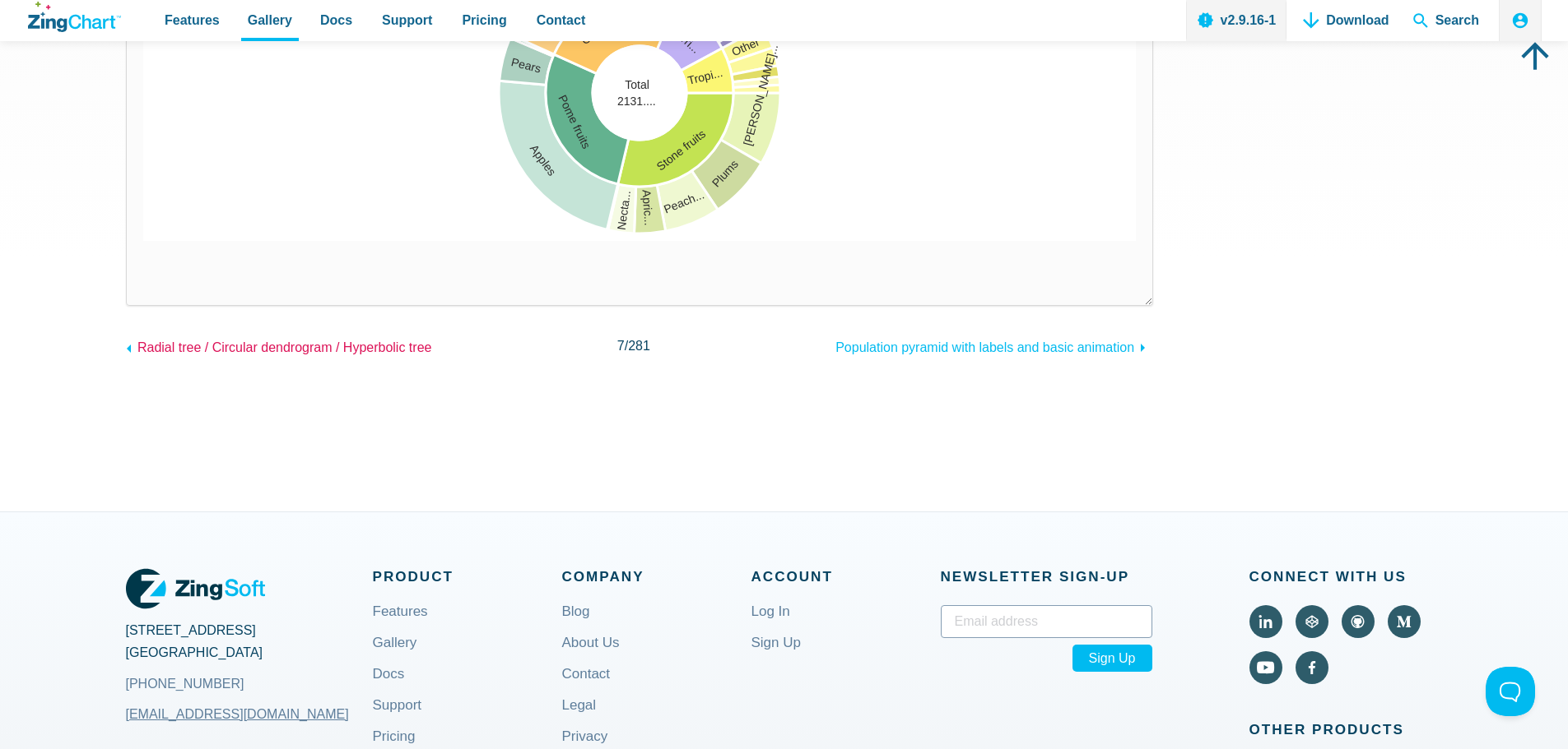
click at [311, 349] on span "Radial tree / Circular dendrogram / Hyperbolic tree" at bounding box center [284, 347] width 294 height 14
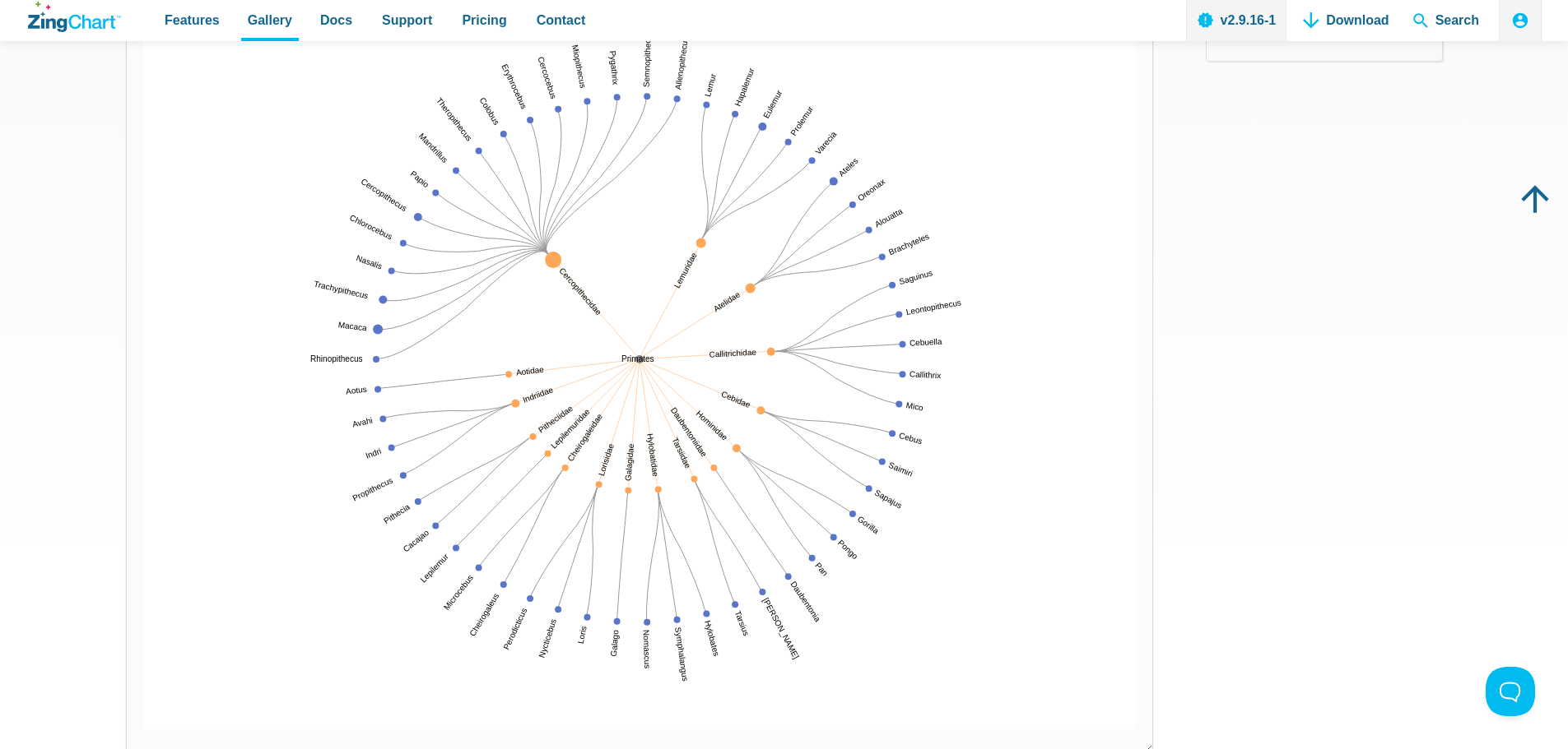
scroll to position [165, 0]
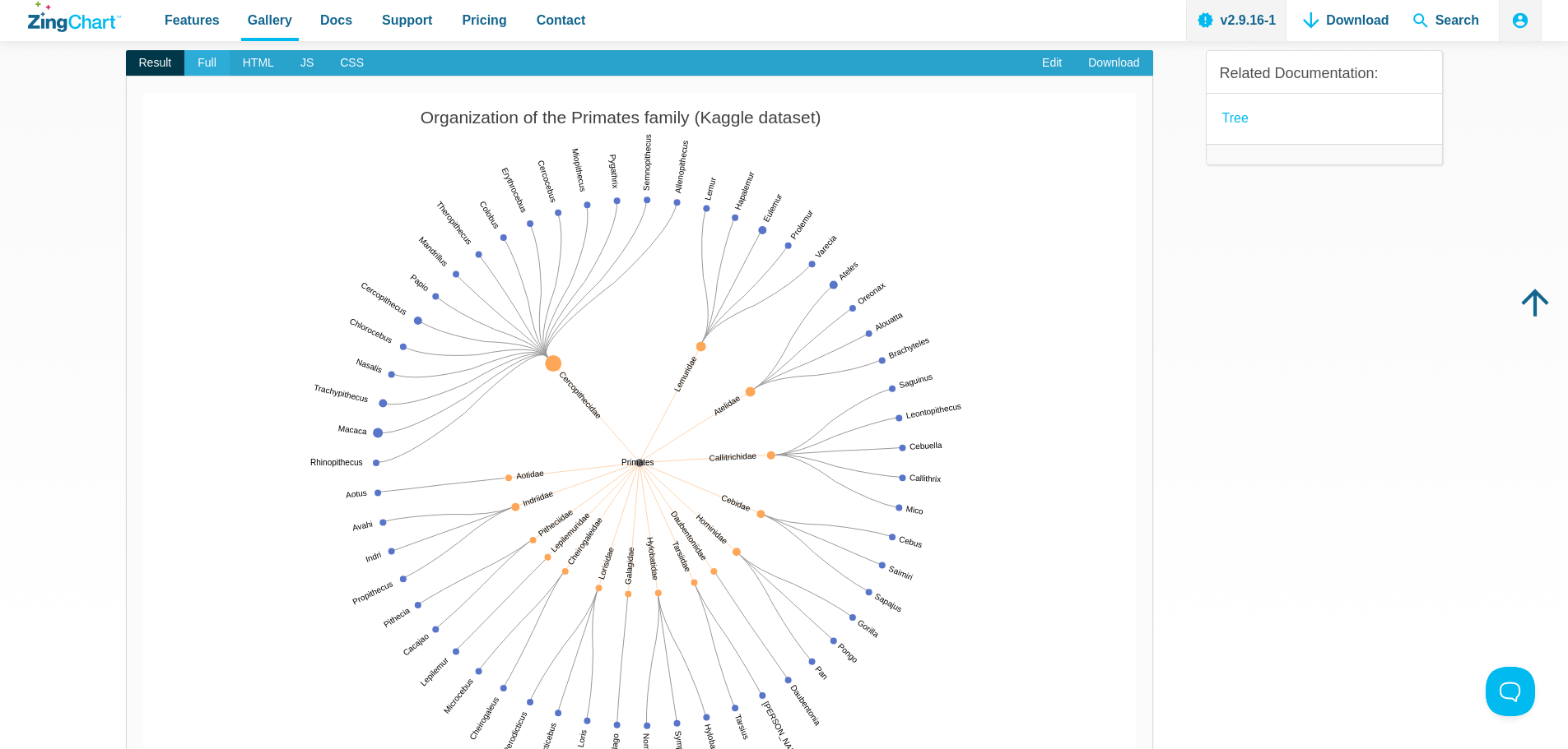
click at [200, 58] on span "Full" at bounding box center [207, 63] width 45 height 27
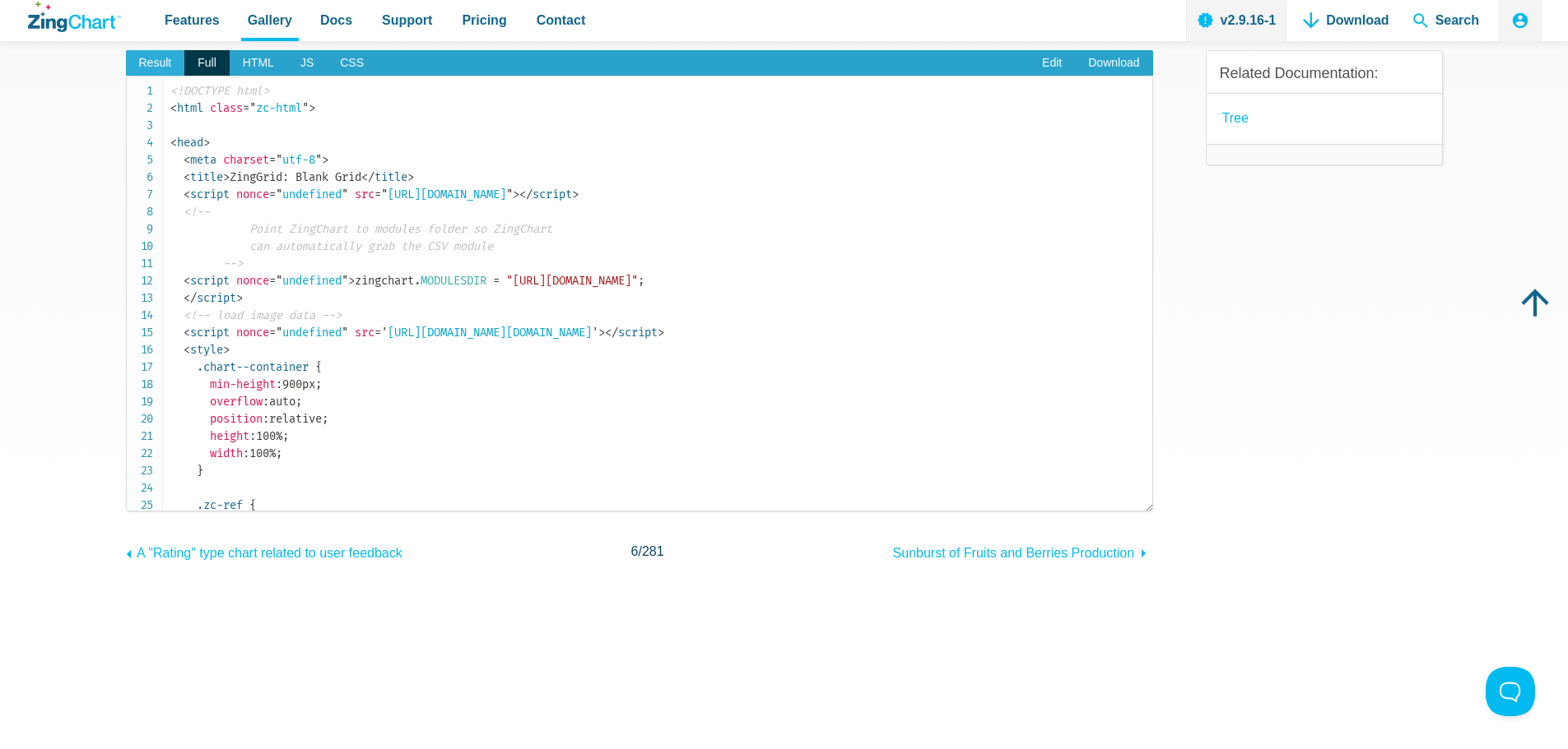
click at [151, 69] on span "Result" at bounding box center [156, 63] width 59 height 27
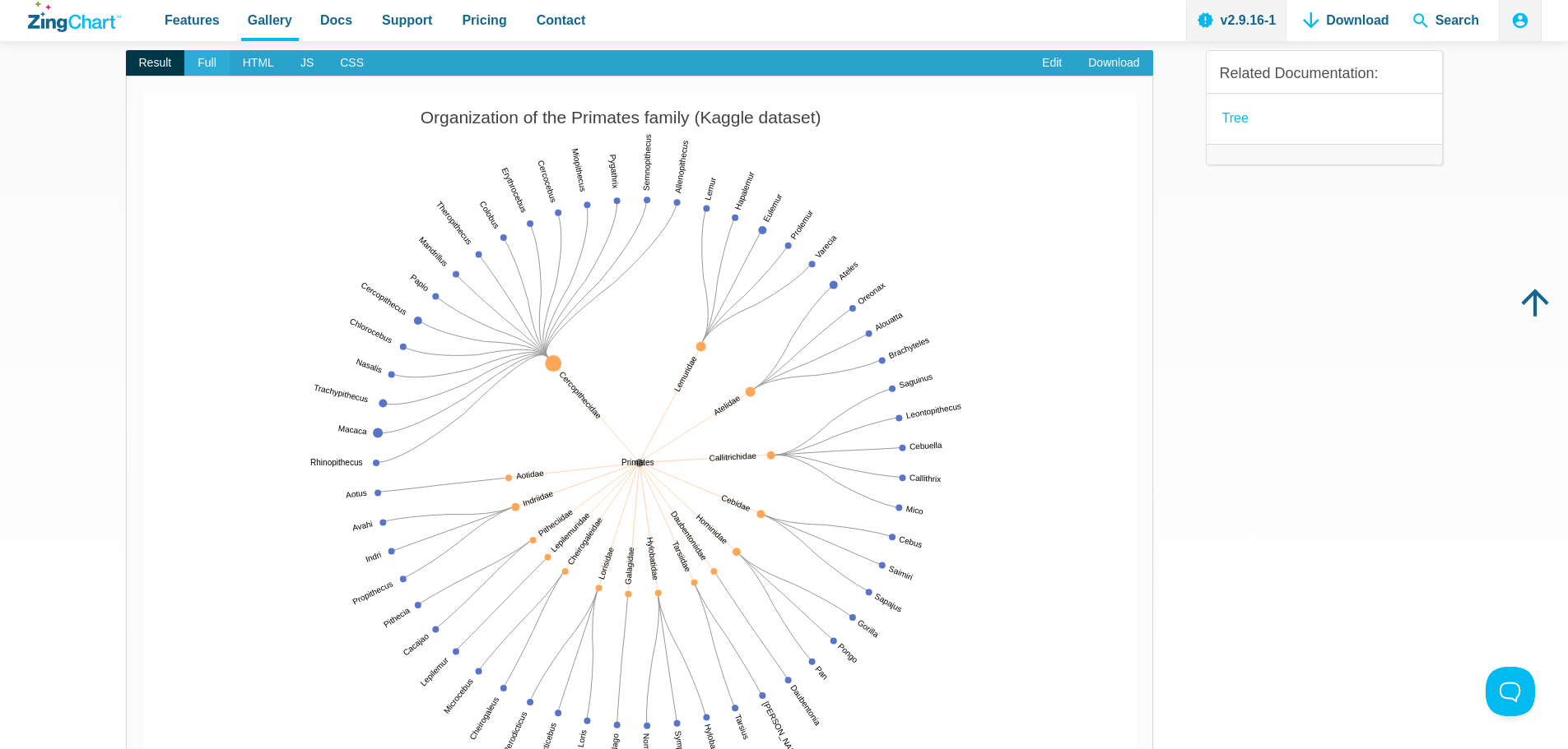
click at [212, 67] on span "Full" at bounding box center [207, 63] width 45 height 27
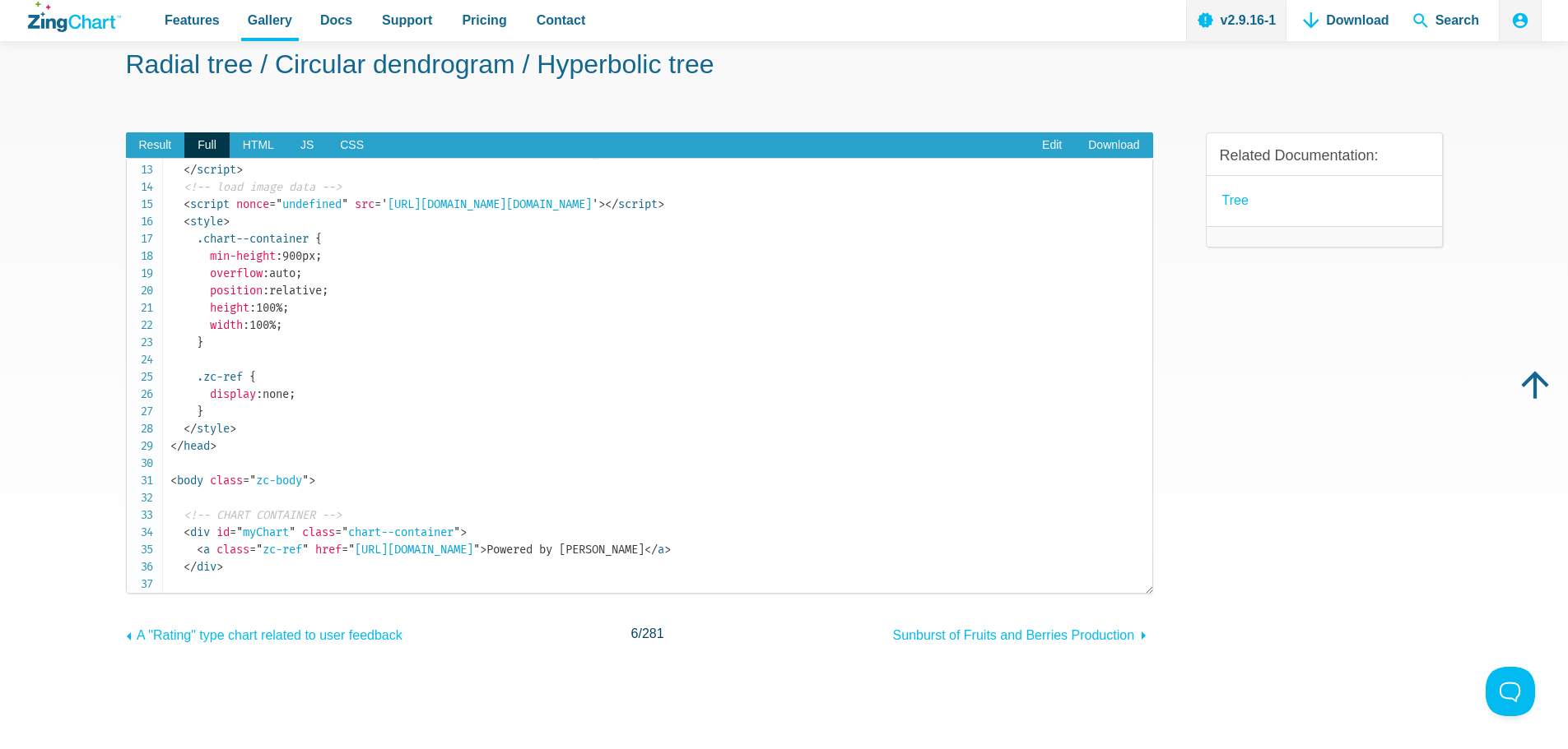
scroll to position [0, 0]
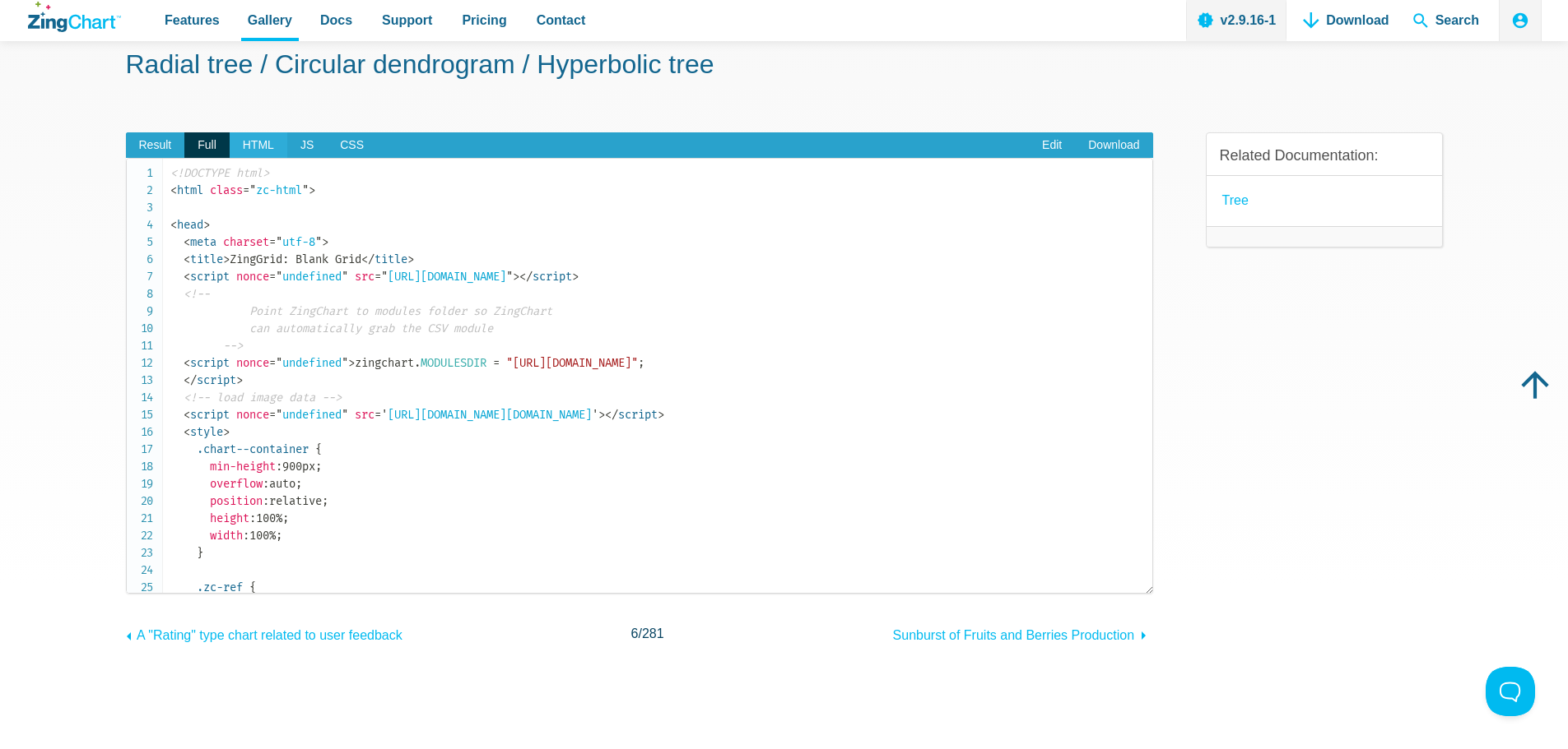
click at [248, 145] on span "HTML" at bounding box center [259, 145] width 57 height 27
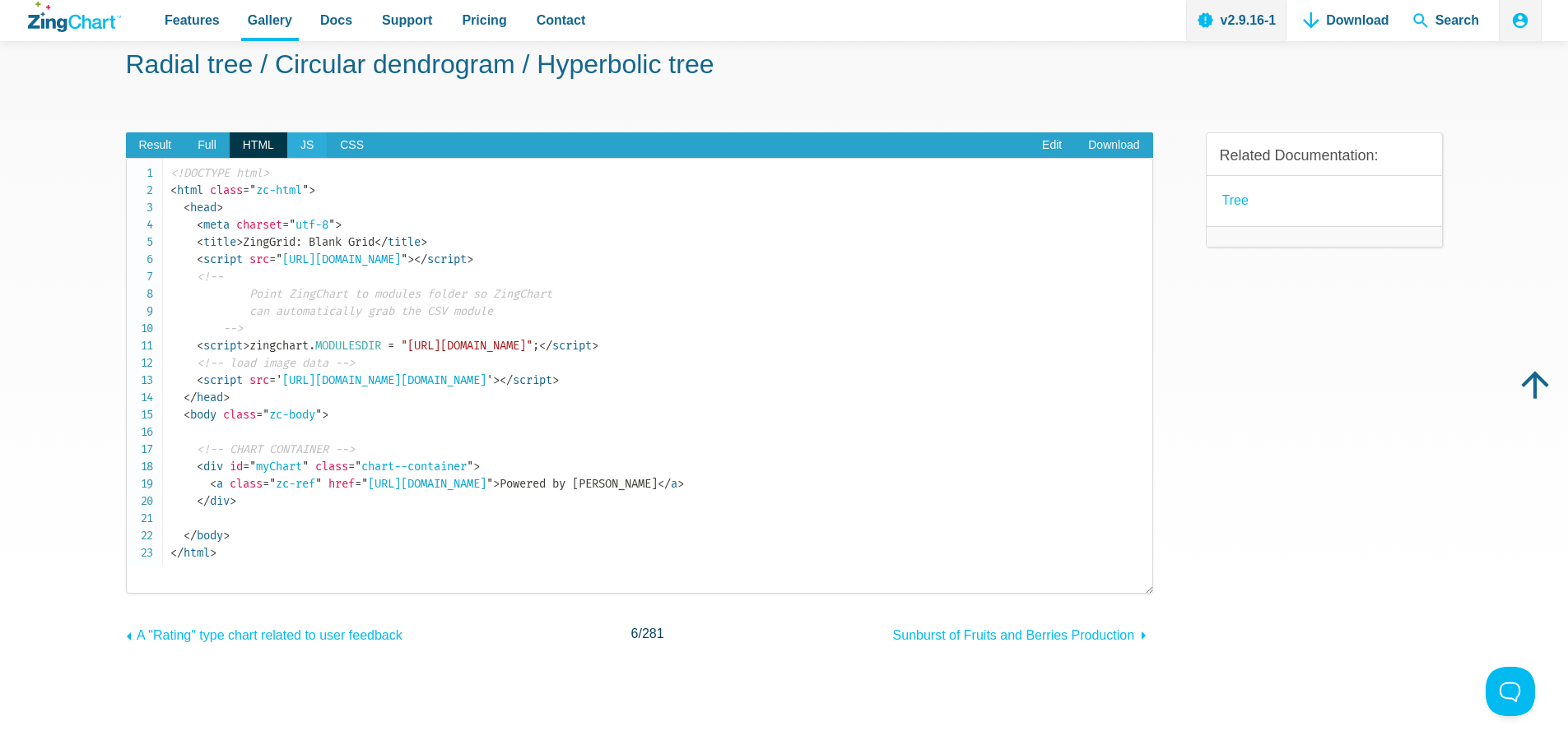
click at [296, 141] on span "JS" at bounding box center [307, 145] width 39 height 27
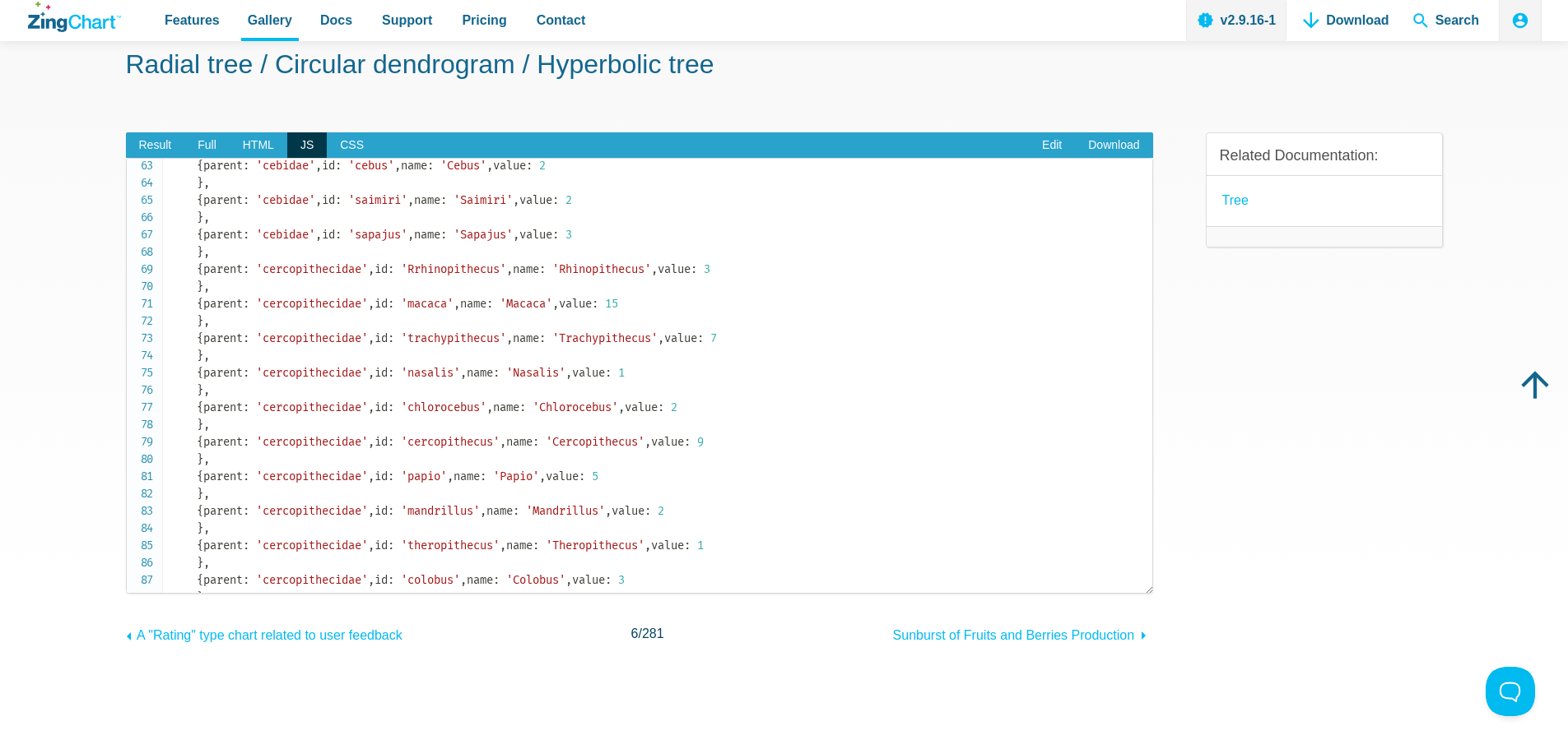
scroll to position [1234, 0]
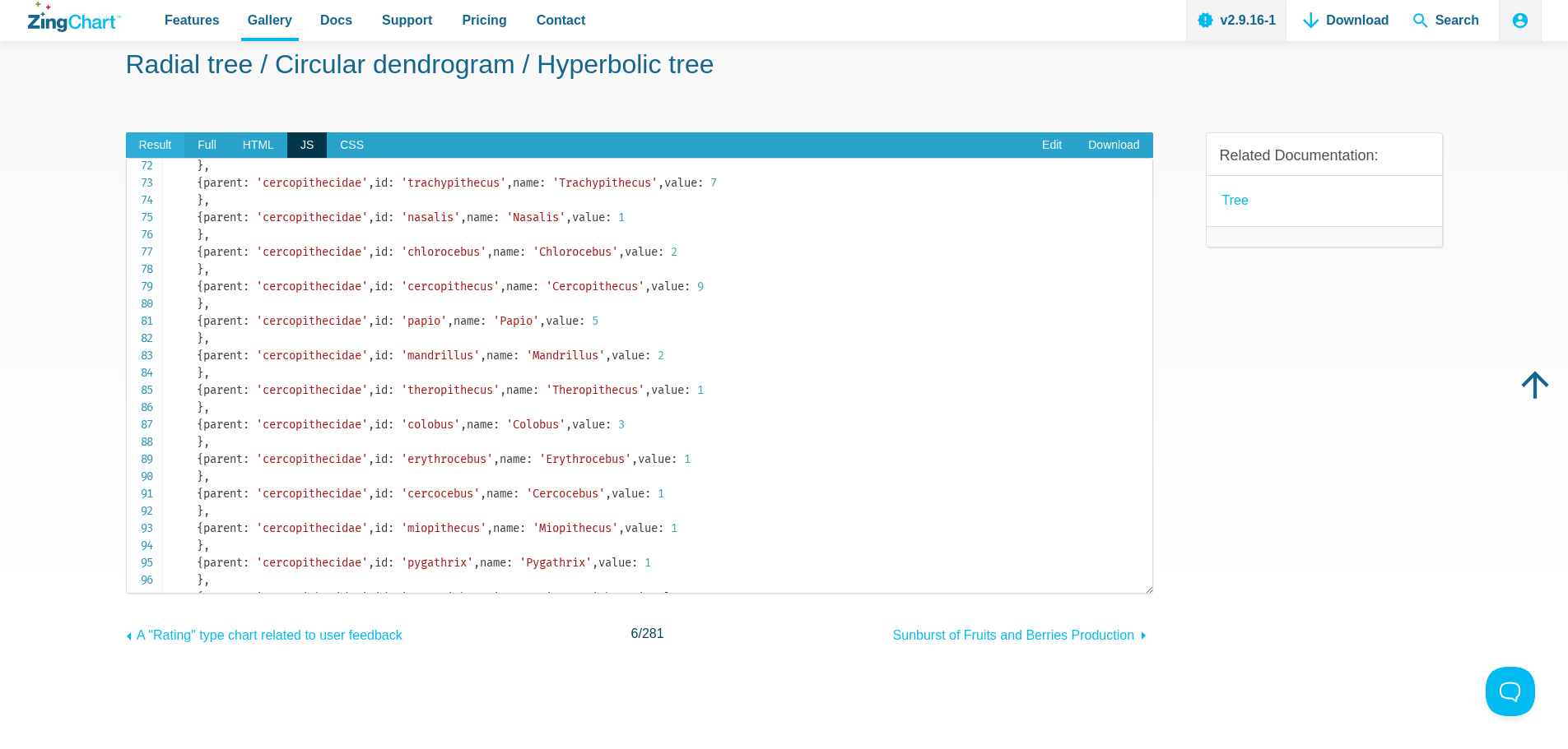
click at [156, 145] on span "Result" at bounding box center [156, 145] width 59 height 27
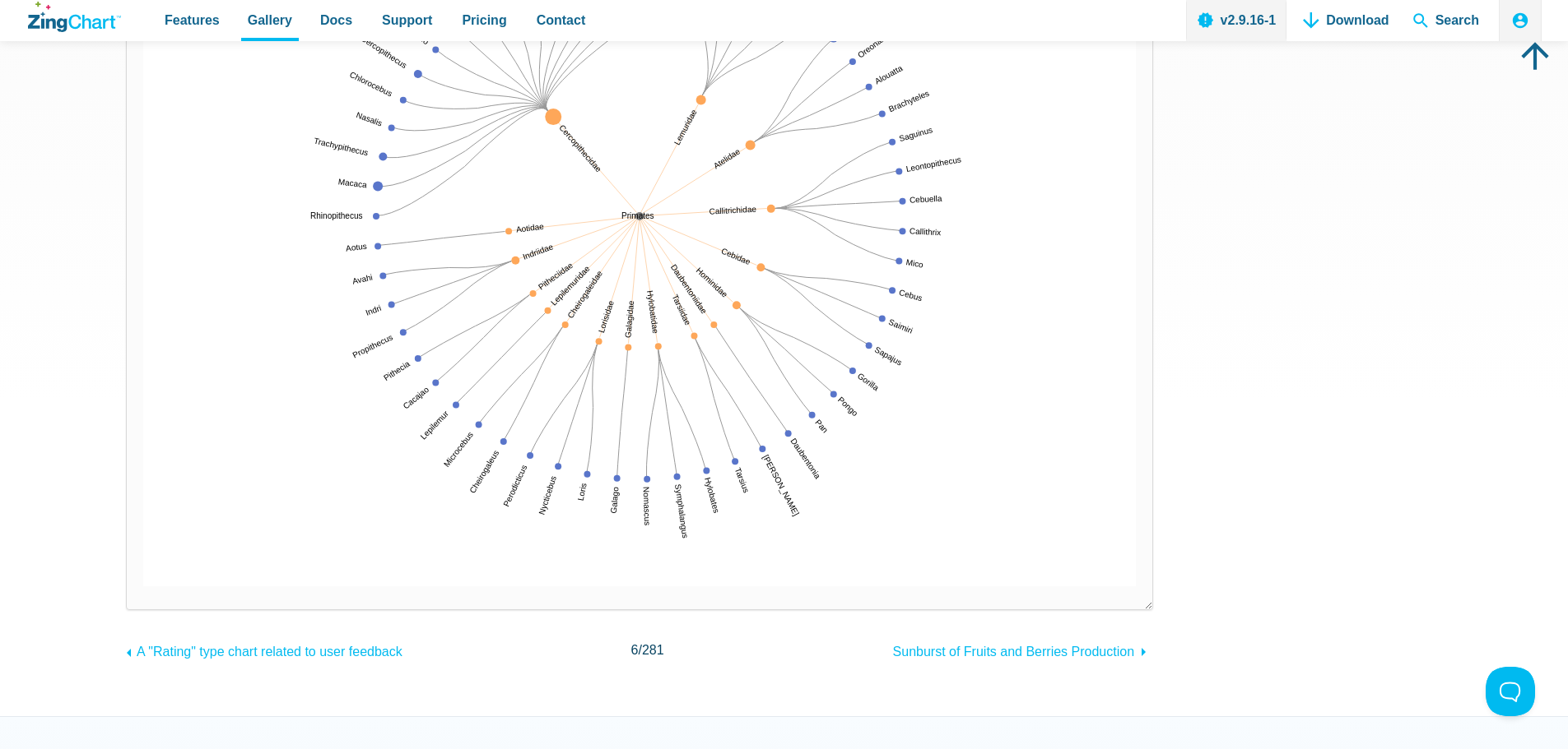
scroll to position [247, 0]
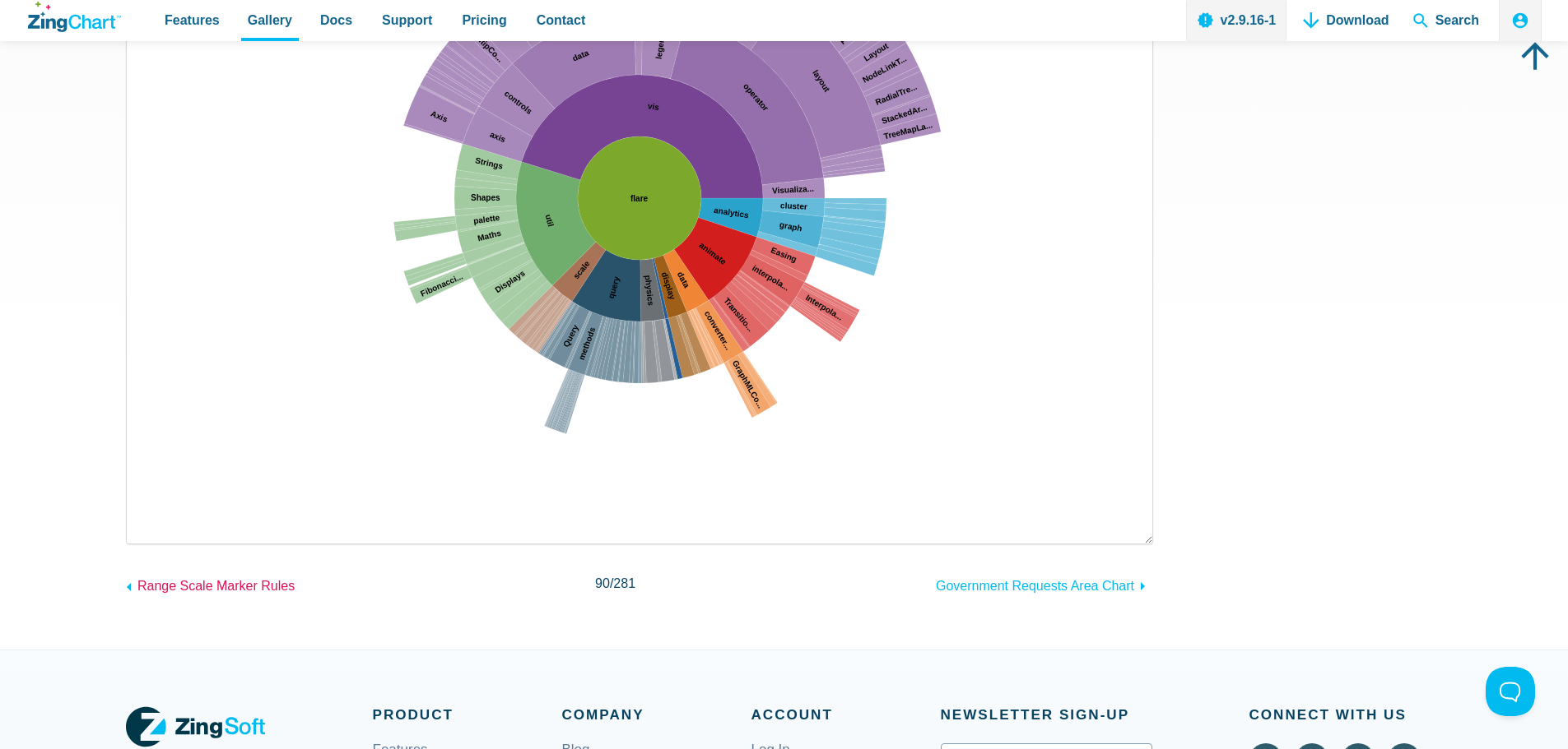
click at [216, 582] on span "Range Scale Marker Rules" at bounding box center [215, 586] width 157 height 14
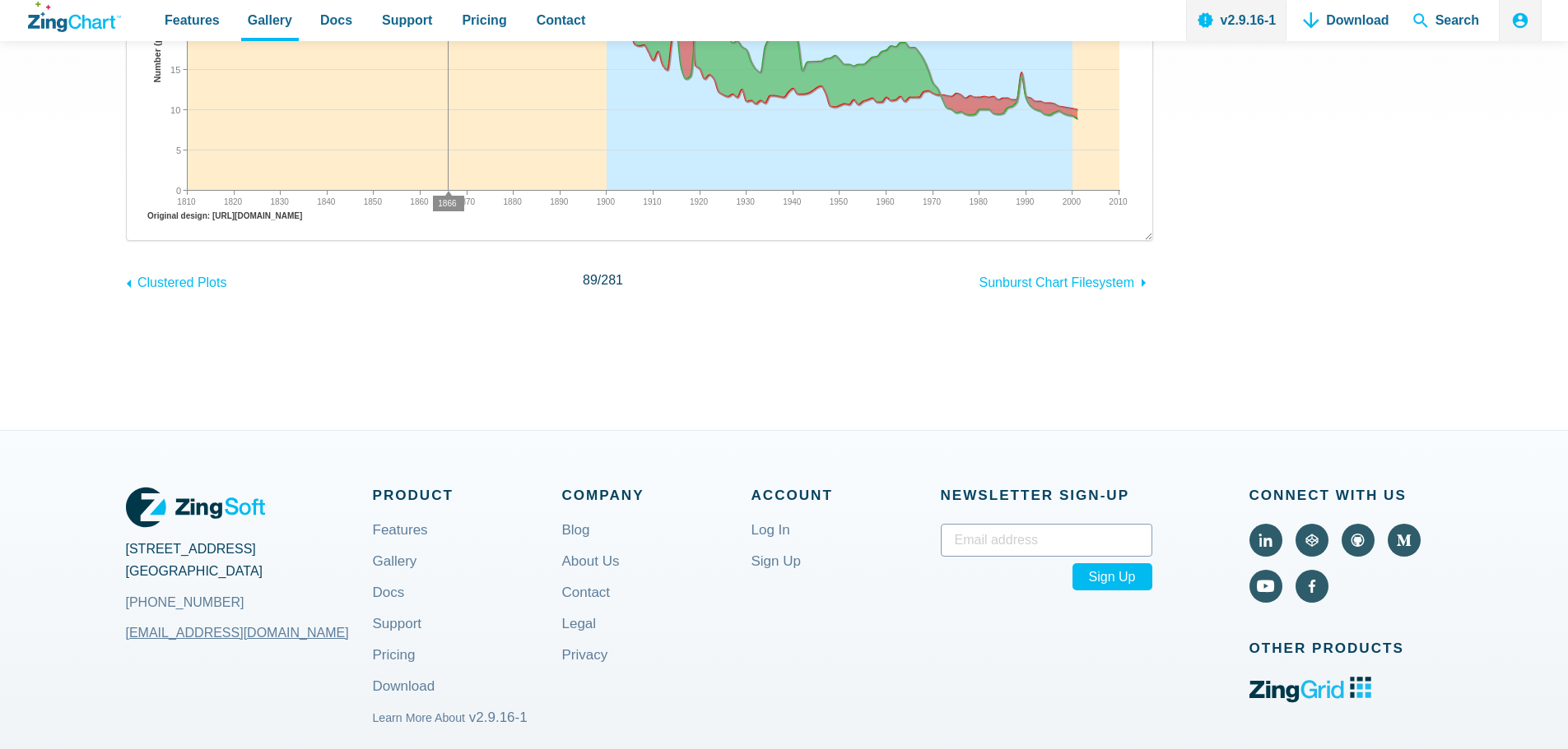
scroll to position [493, 0]
click at [183, 282] on span "Clustered Plots" at bounding box center [182, 281] width 90 height 14
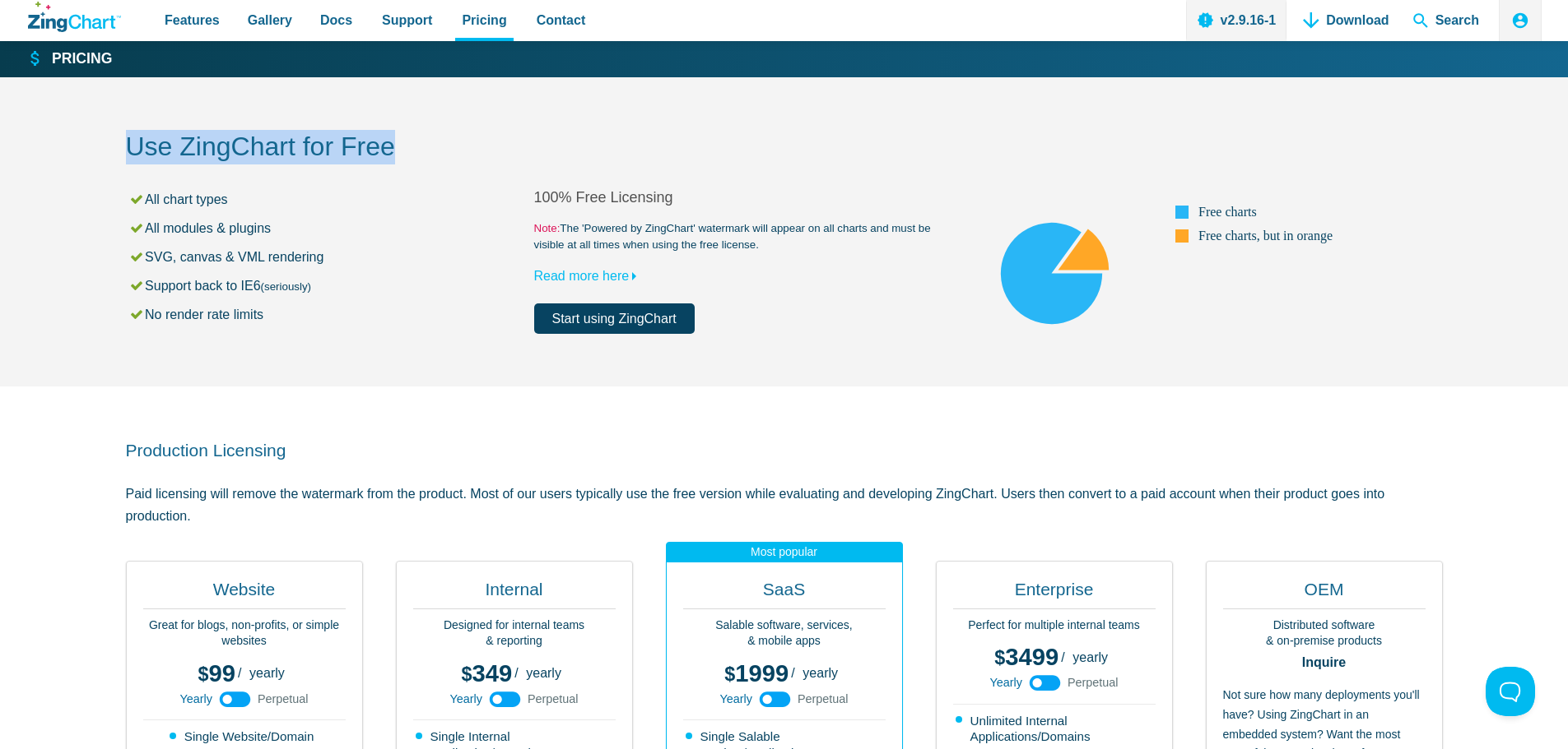
drag, startPoint x: 130, startPoint y: 146, endPoint x: 427, endPoint y: 161, distance: 297.4
click at [427, 161] on h2 "Use ZingChart for Free" at bounding box center [785, 149] width 1317 height 37
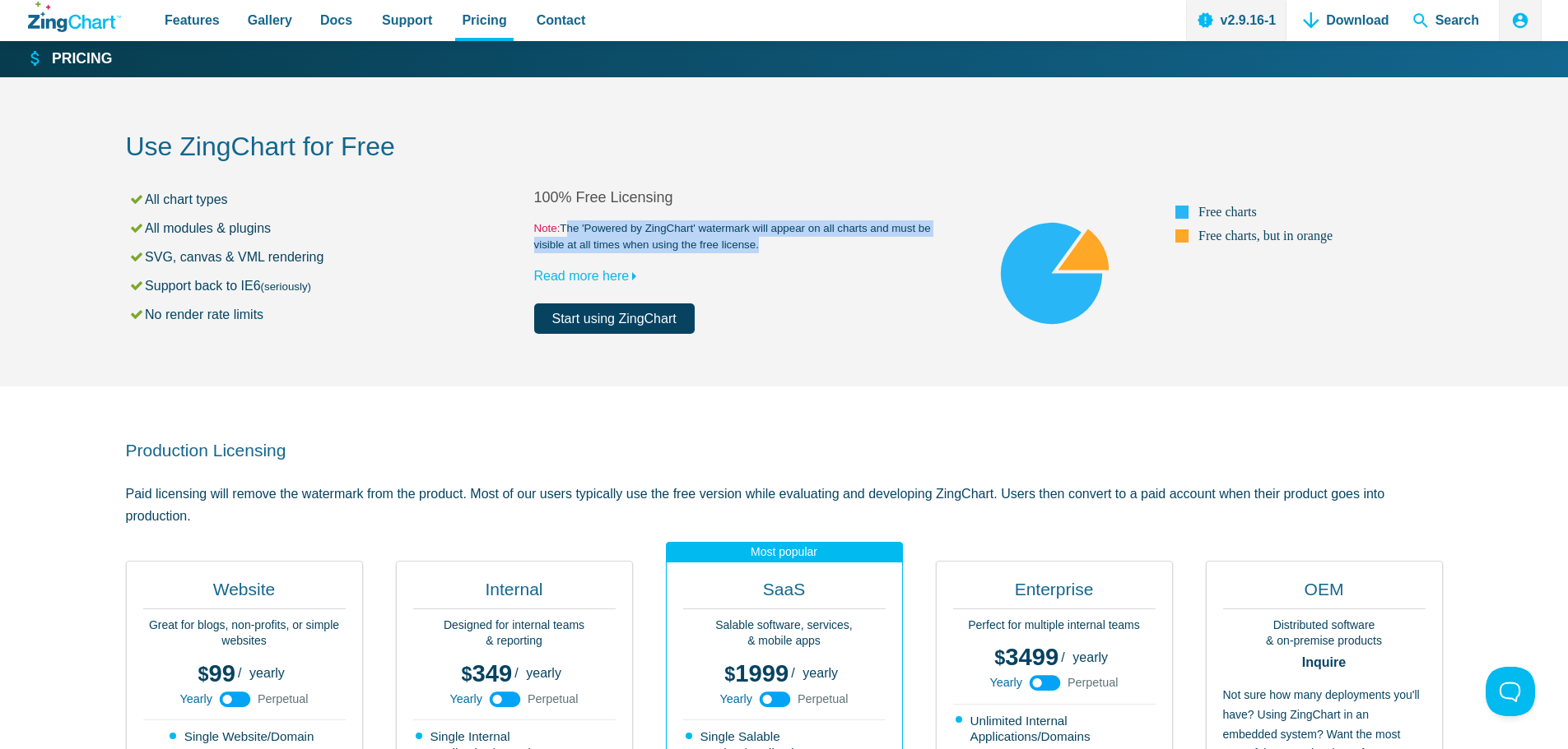
drag, startPoint x: 565, startPoint y: 225, endPoint x: 753, endPoint y: 240, distance: 188.6
click at [753, 240] on small "Note: The 'Powered by [PERSON_NAME]' watermark will appear on all charts and mu…" at bounding box center [738, 236] width 408 height 33
click at [581, 229] on small "Note: The 'Powered by [PERSON_NAME]' watermark will appear on all charts and mu…" at bounding box center [738, 236] width 408 height 33
drag, startPoint x: 535, startPoint y: 226, endPoint x: 765, endPoint y: 238, distance: 230.3
click at [765, 238] on small "Note: The 'Powered by ZingChart' watermark will appear on all charts and must b…" at bounding box center [738, 236] width 408 height 33
